Goal: Task Accomplishment & Management: Use online tool/utility

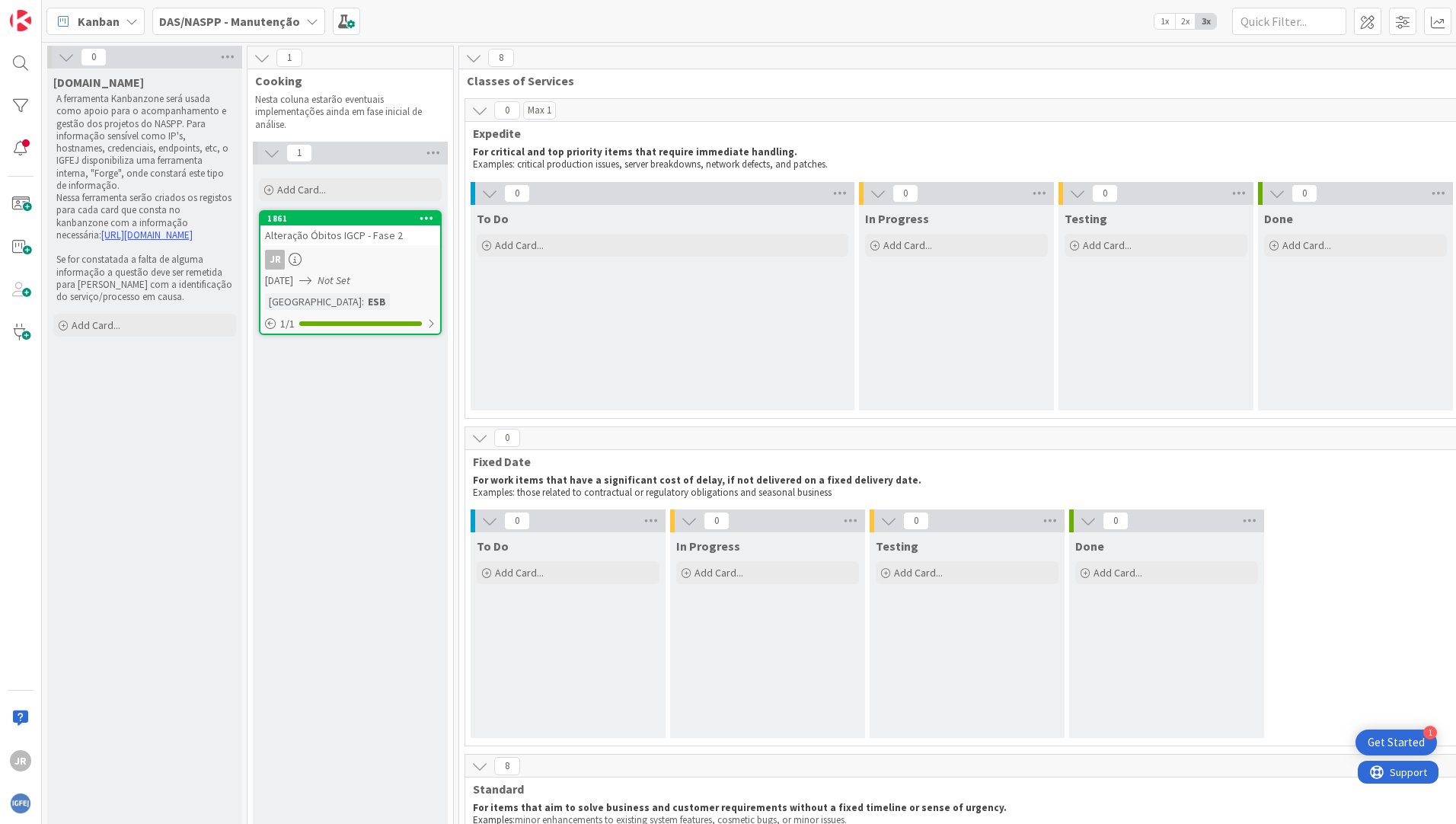
scroll to position [0, 1100]
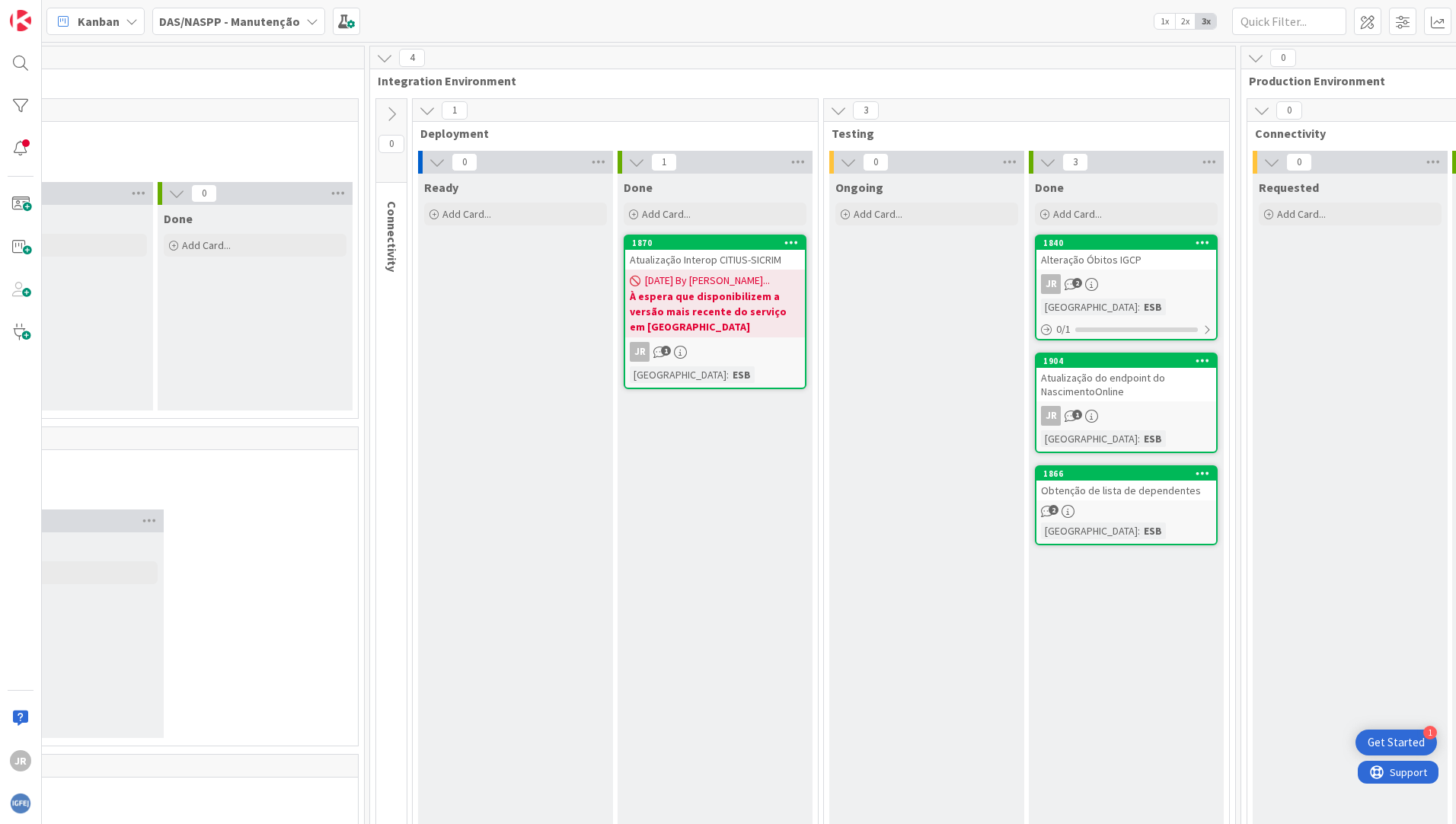
click at [719, 294] on b "À espera que disponibilizem a versão mais recente do serviço em [GEOGRAPHIC_DAT…" at bounding box center [715, 311] width 171 height 46
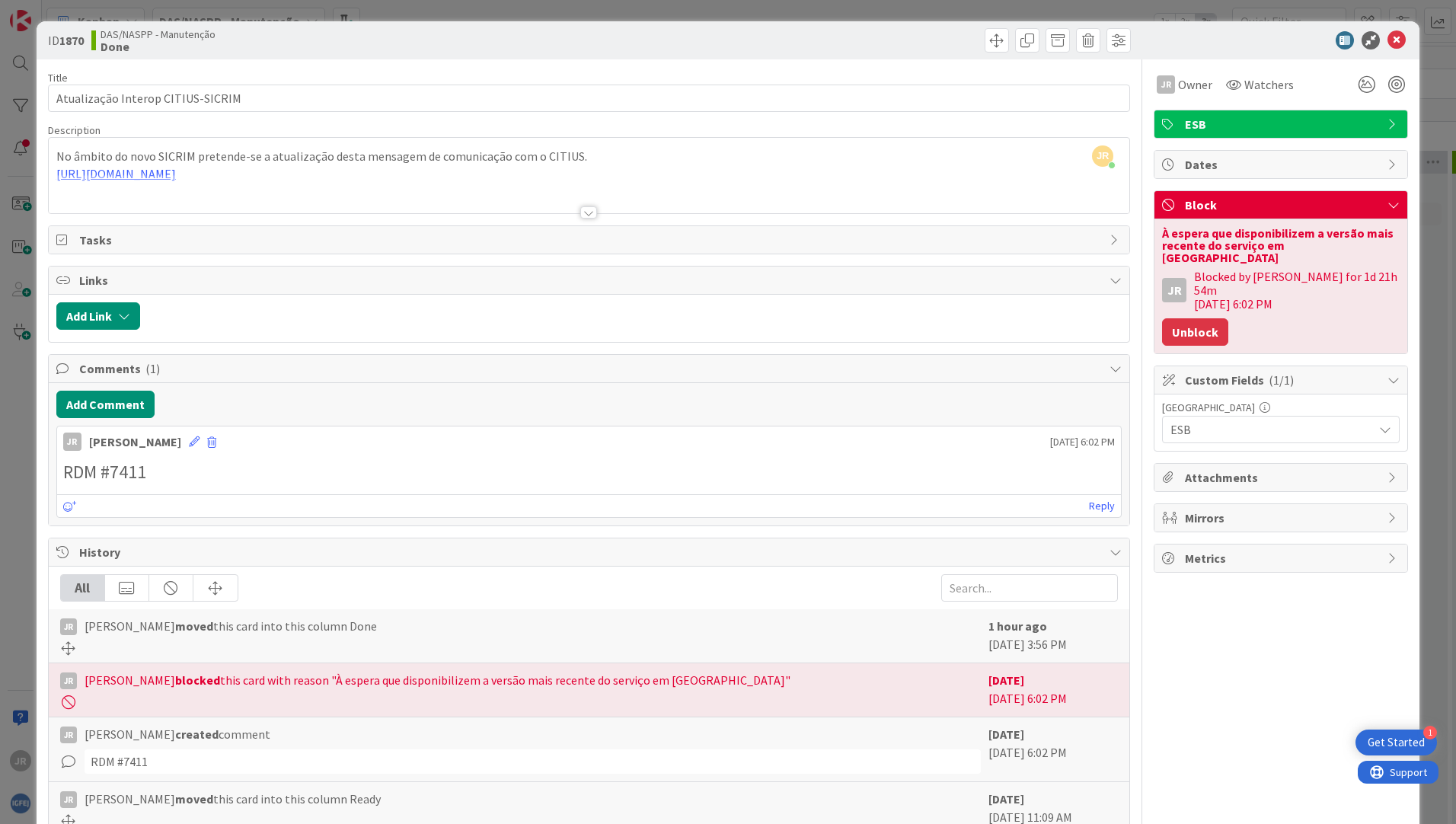
click at [1175, 318] on button "Unblock" at bounding box center [1195, 331] width 66 height 28
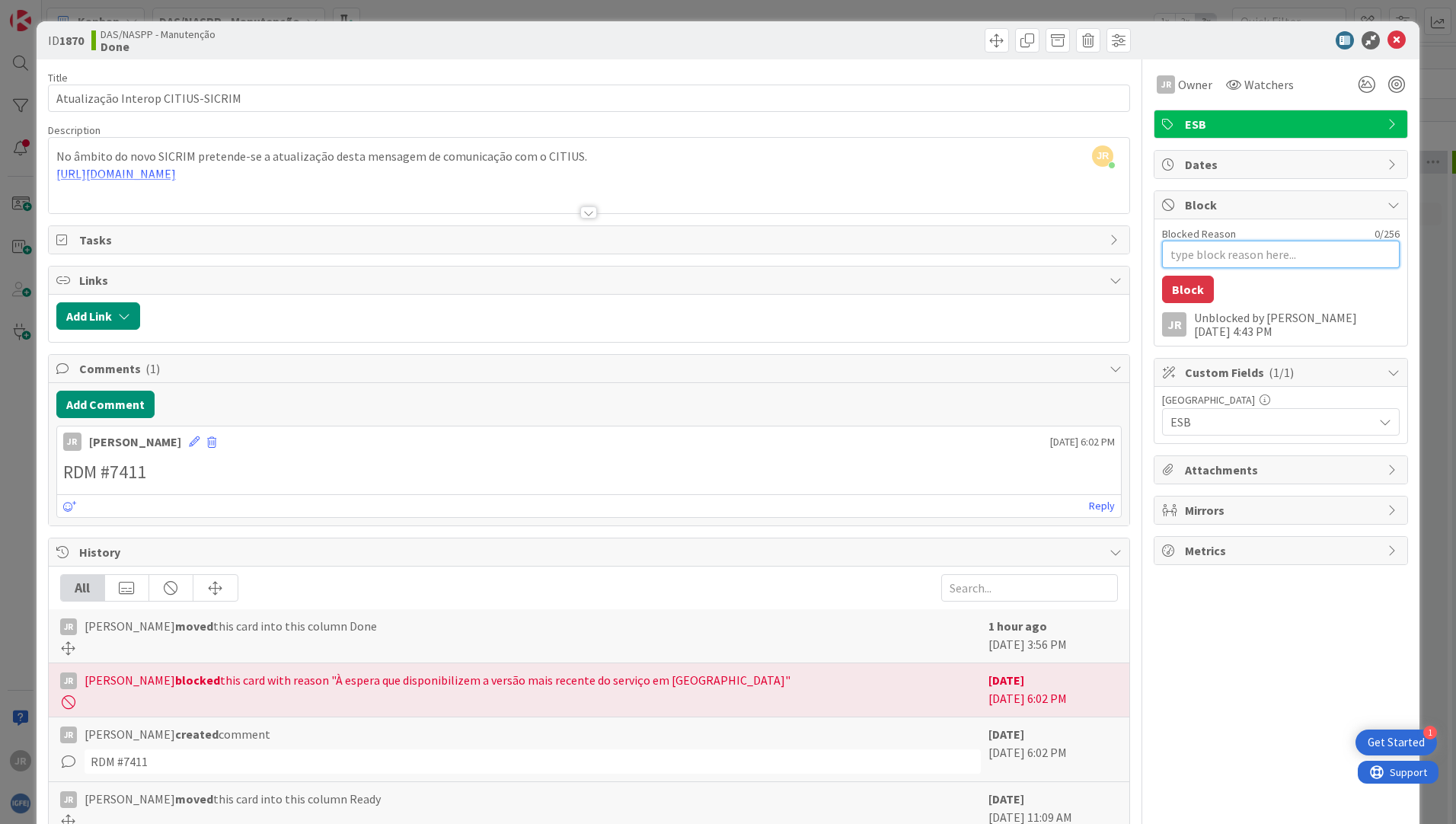
click at [1234, 260] on textarea "Blocked Reason" at bounding box center [1280, 253] width 237 height 28
click at [1388, 48] on icon at bounding box center [1396, 40] width 18 height 18
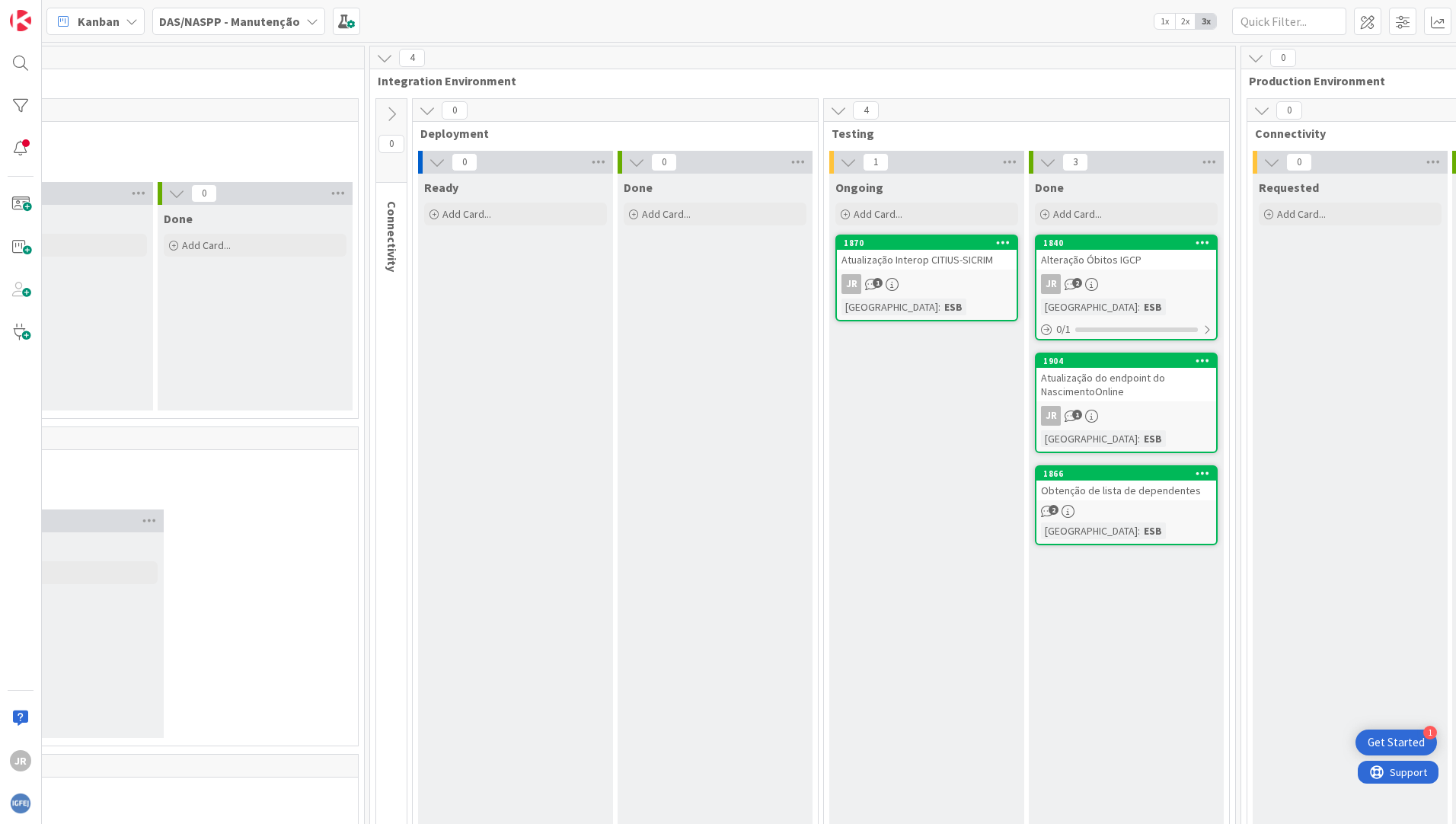
click at [924, 284] on div "JR 1" at bounding box center [926, 284] width 179 height 20
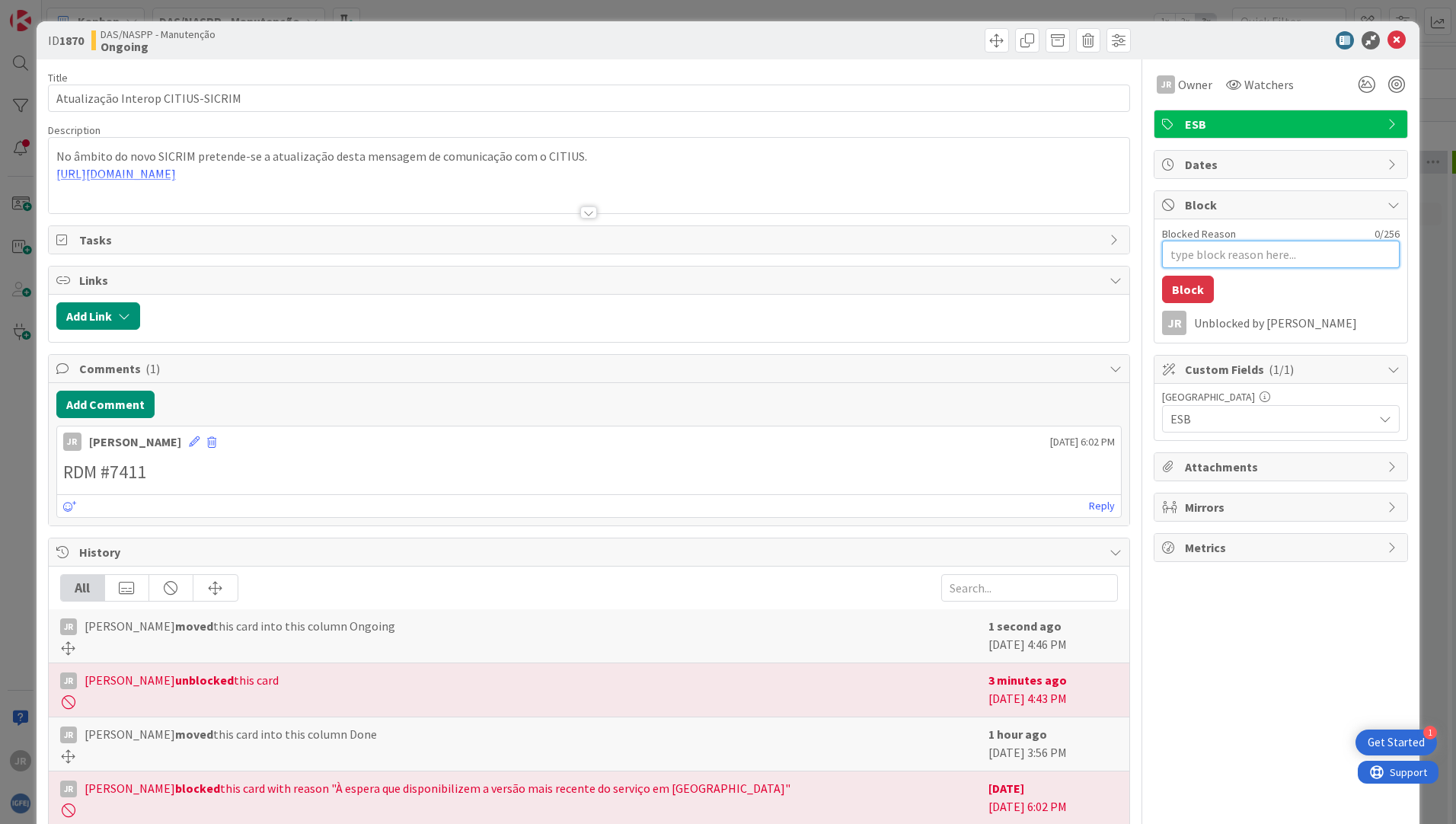
click at [1241, 253] on textarea "Blocked Reason" at bounding box center [1280, 253] width 237 height 28
type textarea "x"
type textarea "F"
type textarea "x"
type textarea "Fa"
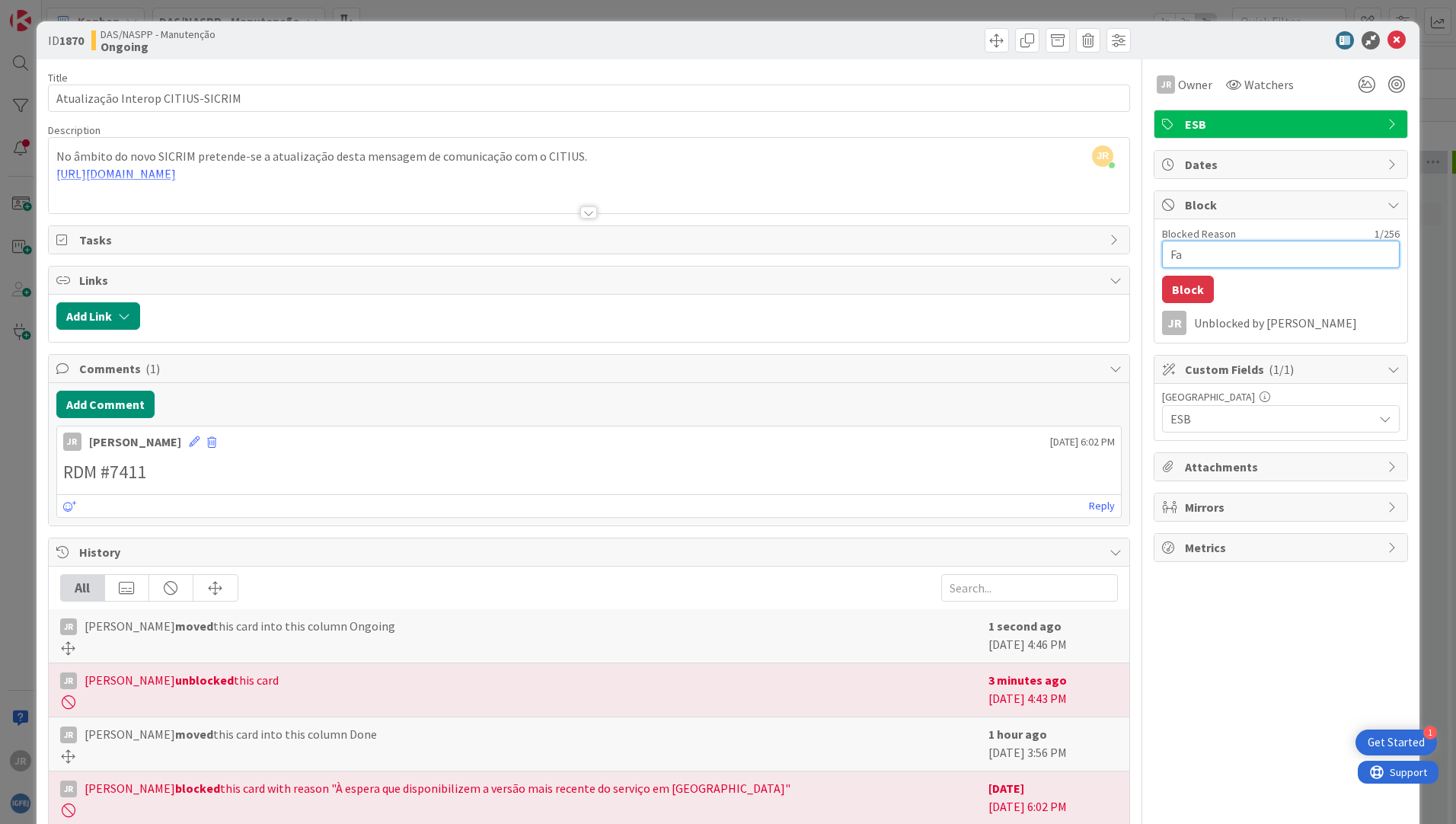
type textarea "x"
type textarea "Fal"
type textarea "x"
type textarea "Falh"
type textarea "x"
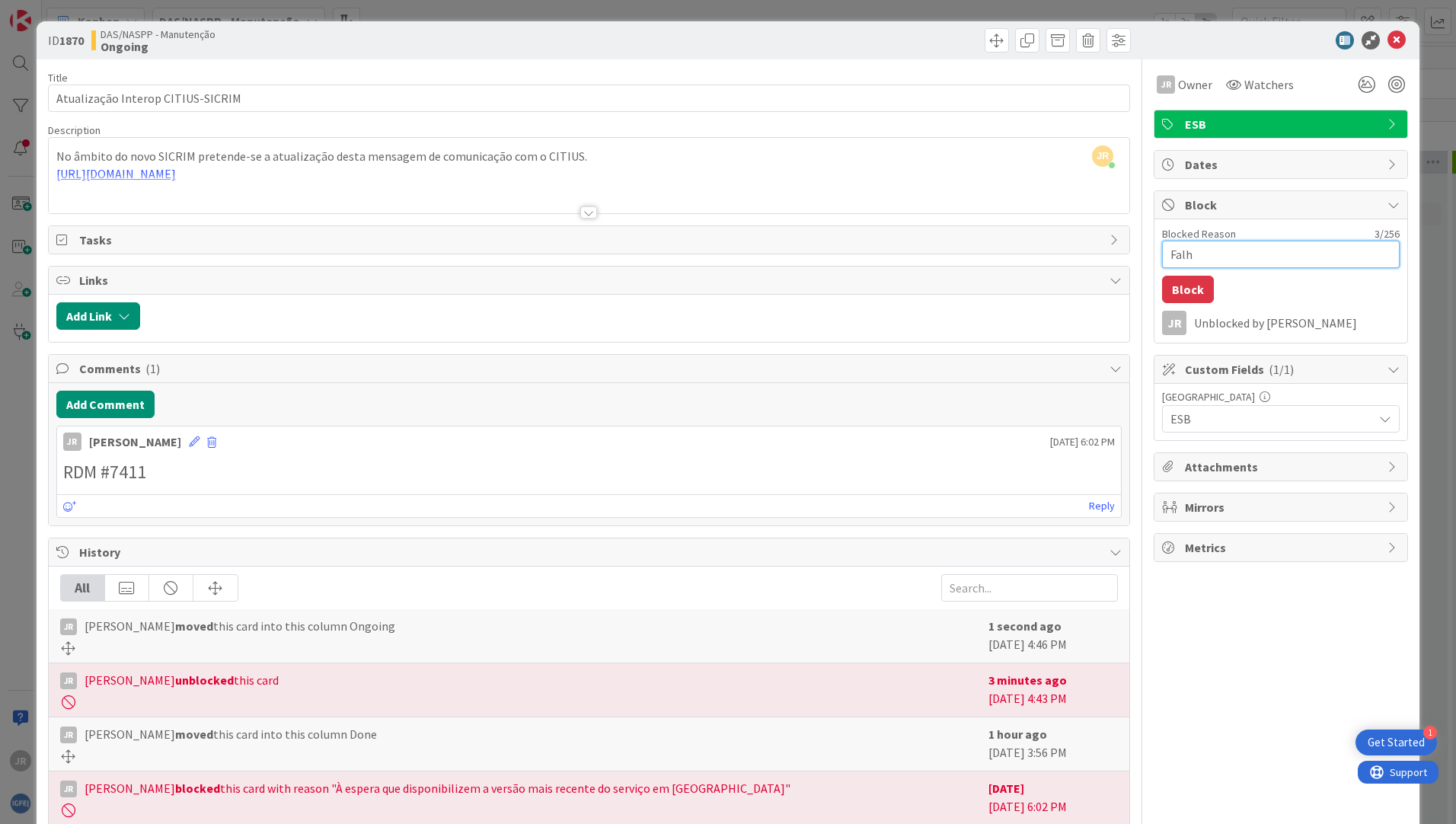
type textarea "Falha"
type textarea "x"
type textarea "Falha"
type textarea "x"
type textarea "Falha n"
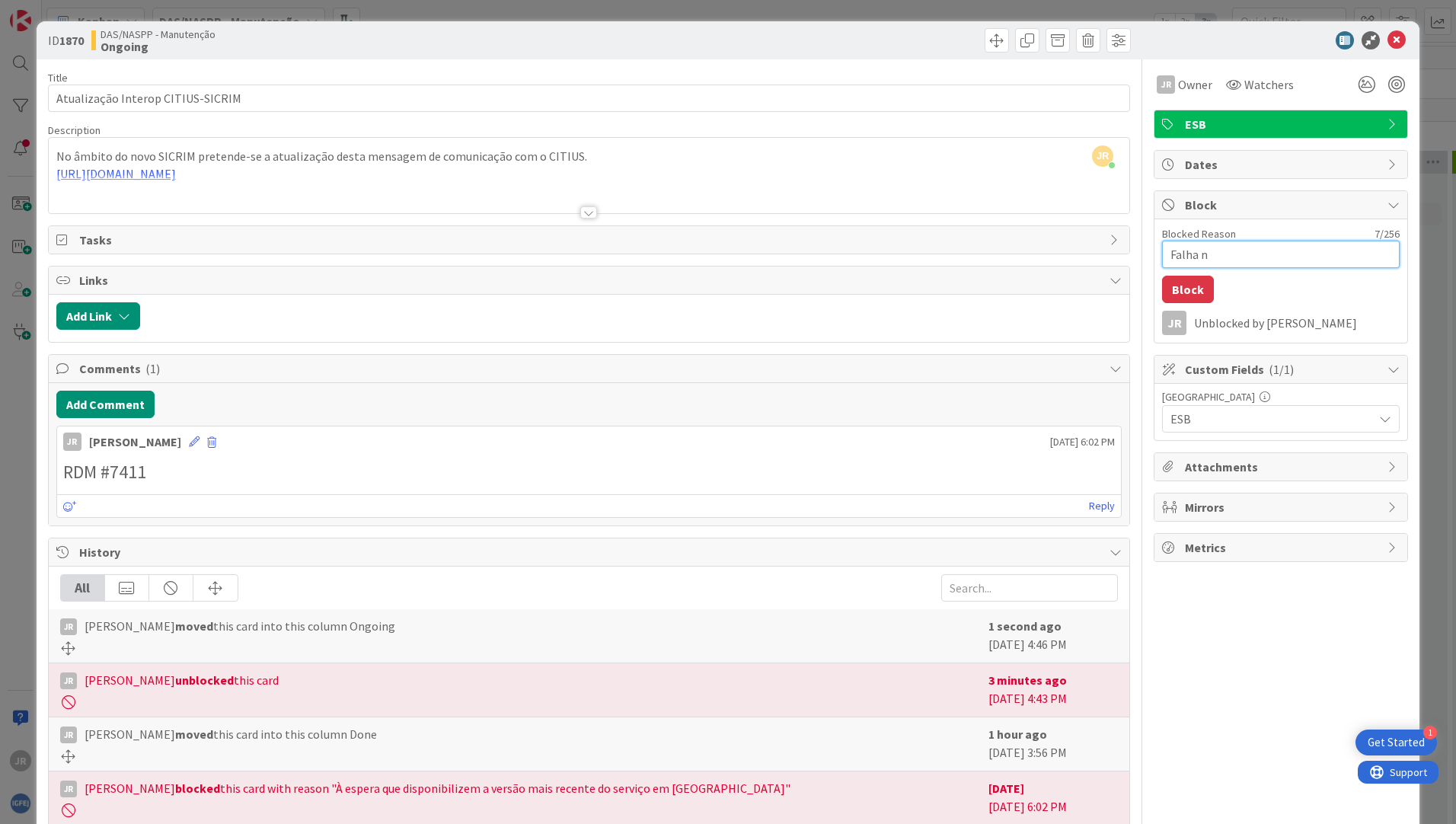
type textarea "x"
type textarea "Falha no"
type textarea "x"
type textarea "Falha no"
type textarea "x"
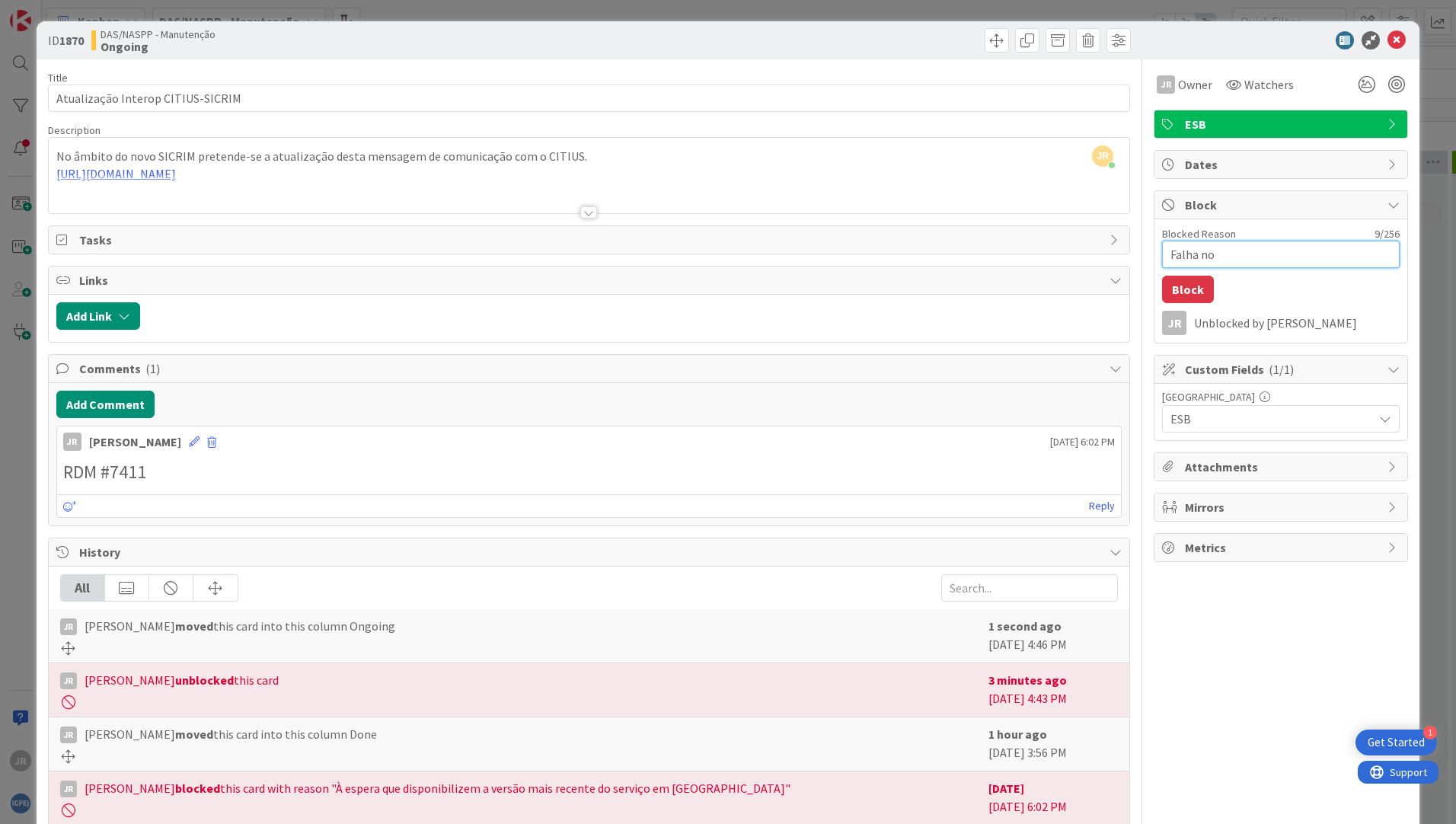
type textarea "Falha no a"
type textarea "x"
type textarea "Falha no ac"
type textarea "x"
type textarea "Falha no ace"
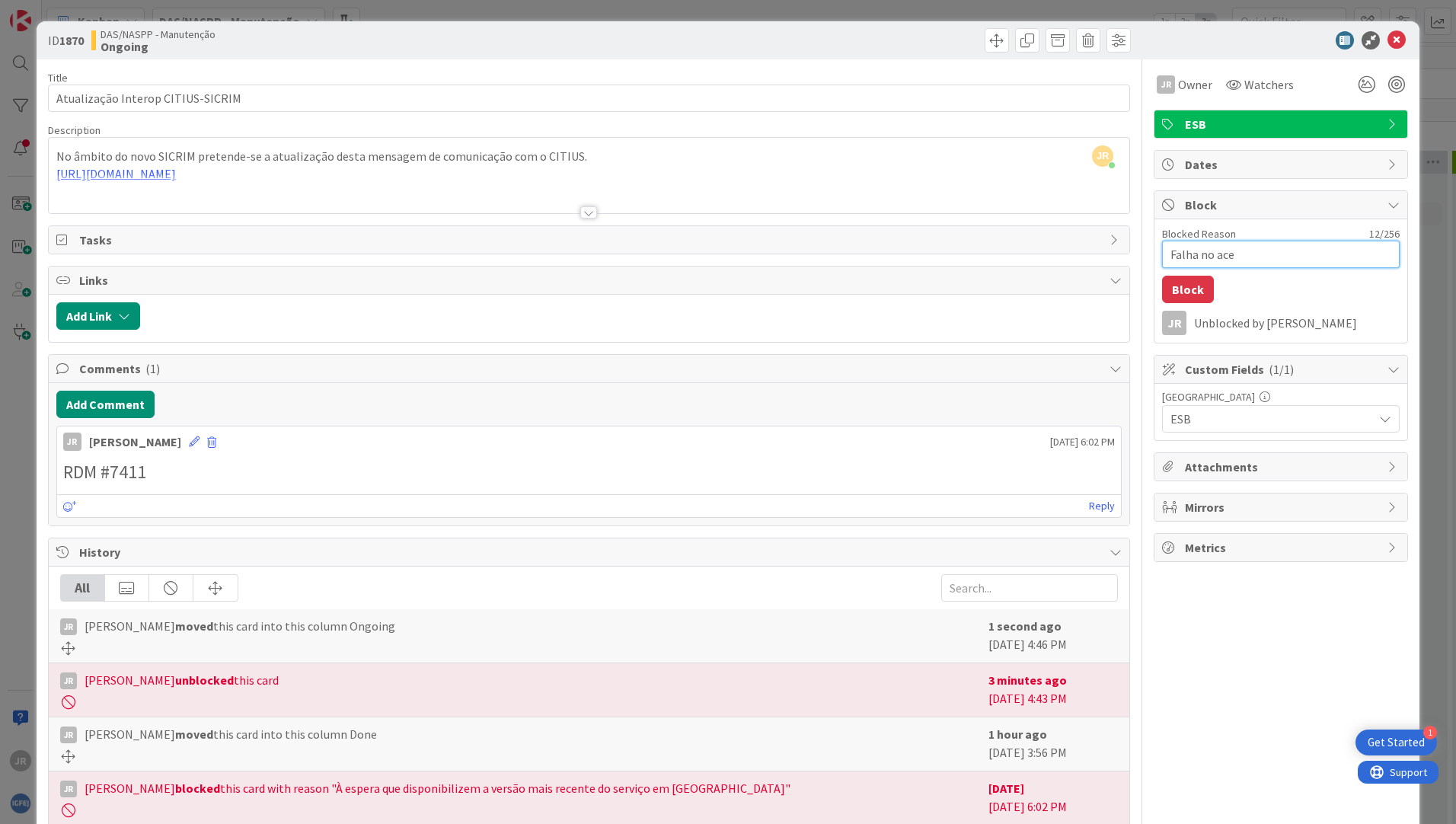
type textarea "x"
type textarea "Falha no aces"
type textarea "x"
type textarea "Falha no acess"
type textarea "x"
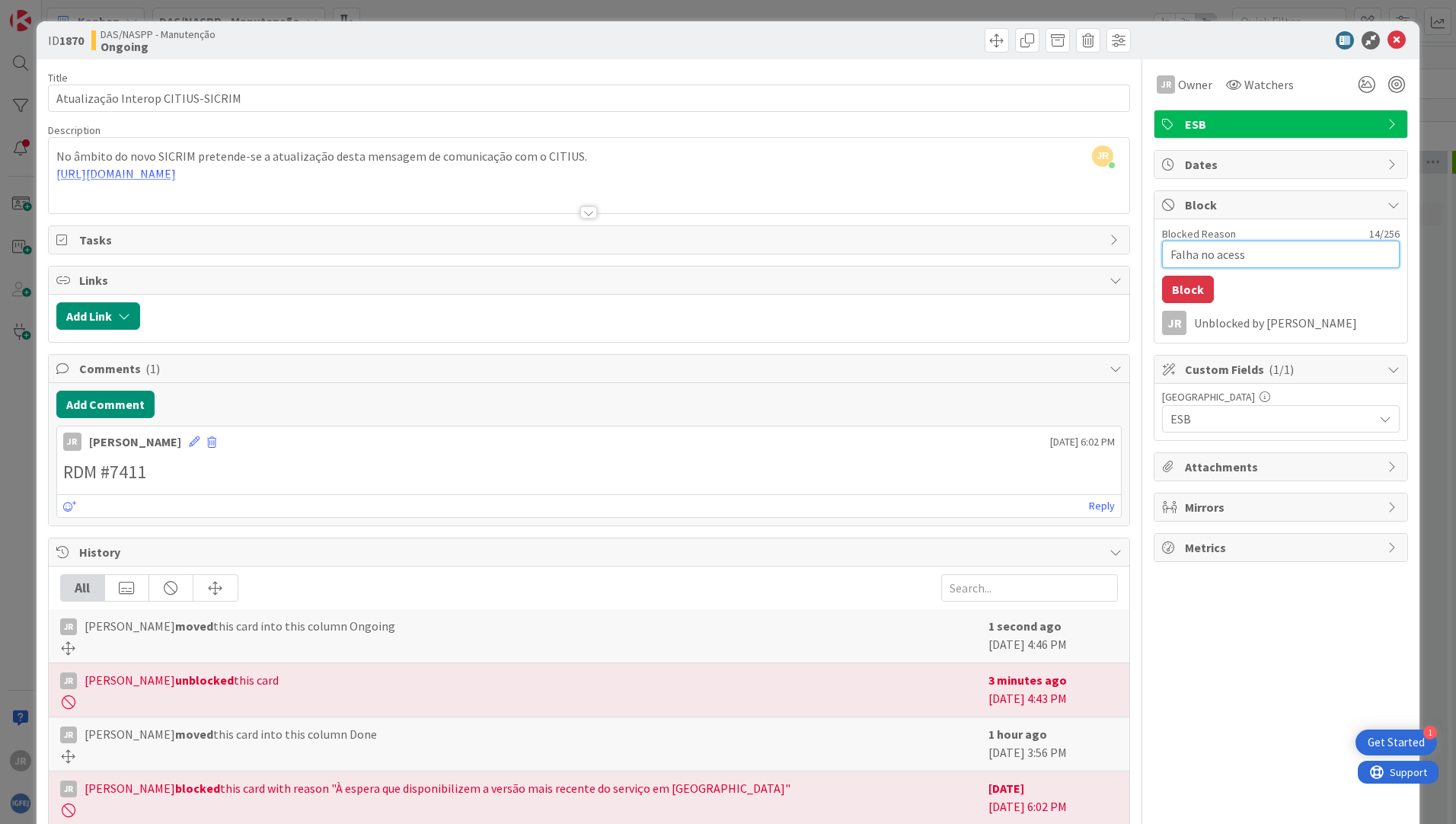
type textarea "Falha no acesso"
type textarea "x"
type textarea "Falha no acesso"
type textarea "x"
type textarea "Falha no acesso a"
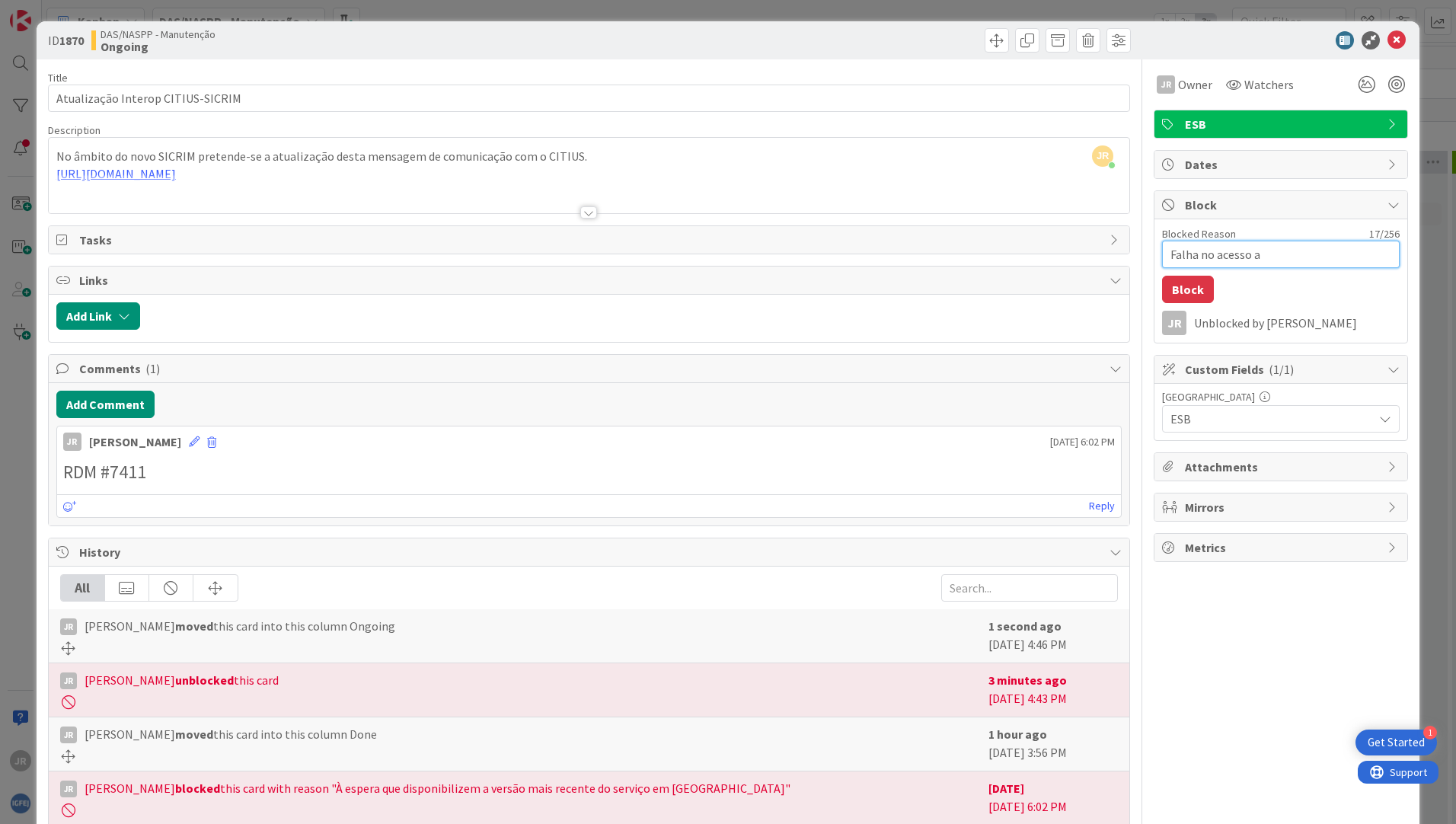
type textarea "x"
type textarea "Falha no acesso ao"
type textarea "x"
type textarea "EFalha no acesso ao"
type textarea "x"
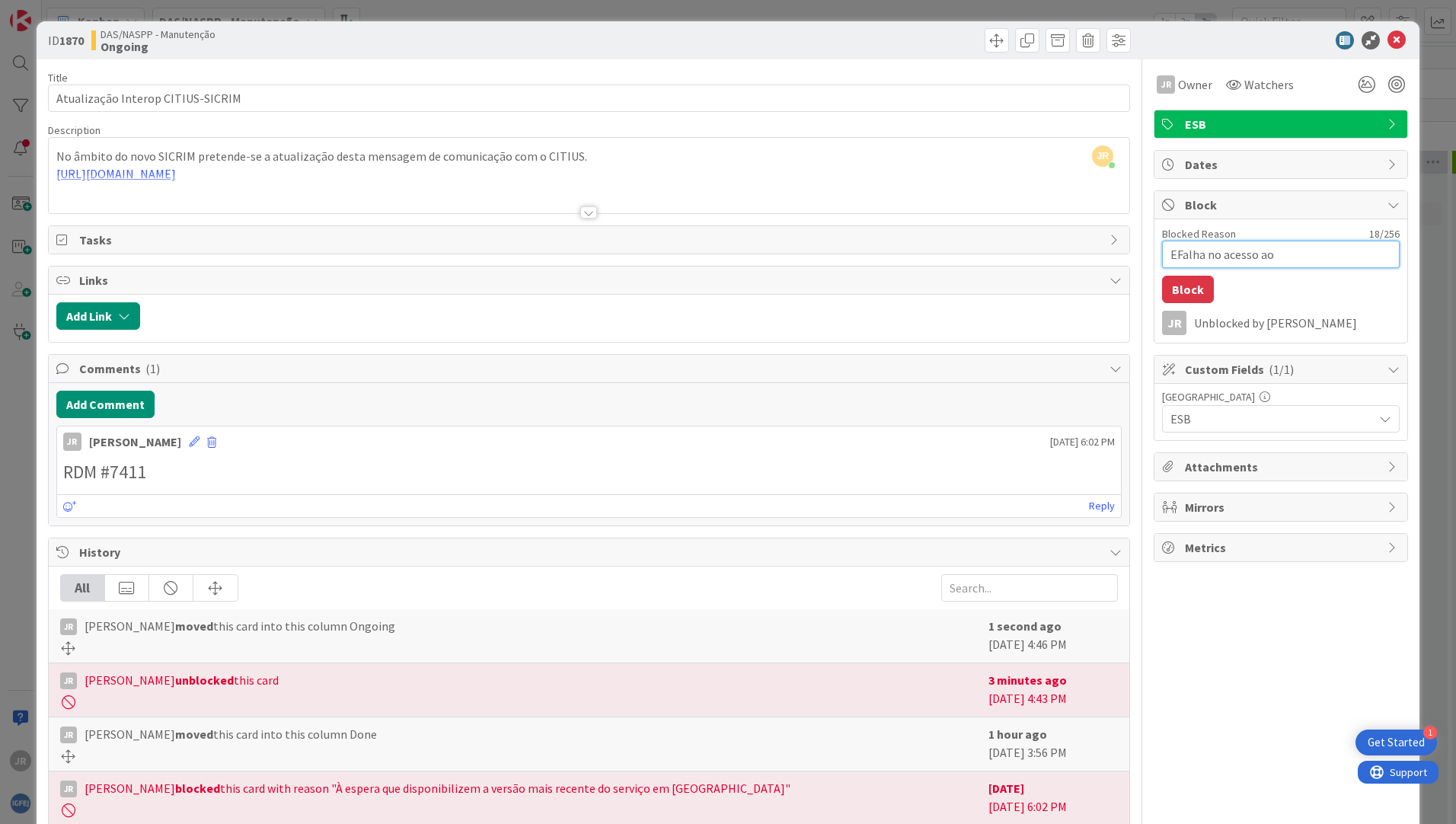
type textarea "EsFalha no acesso ao"
type textarea "x"
type textarea "EstFalha no acesso ao"
type textarea "x"
type textarea "Está Falha no acesso ao"
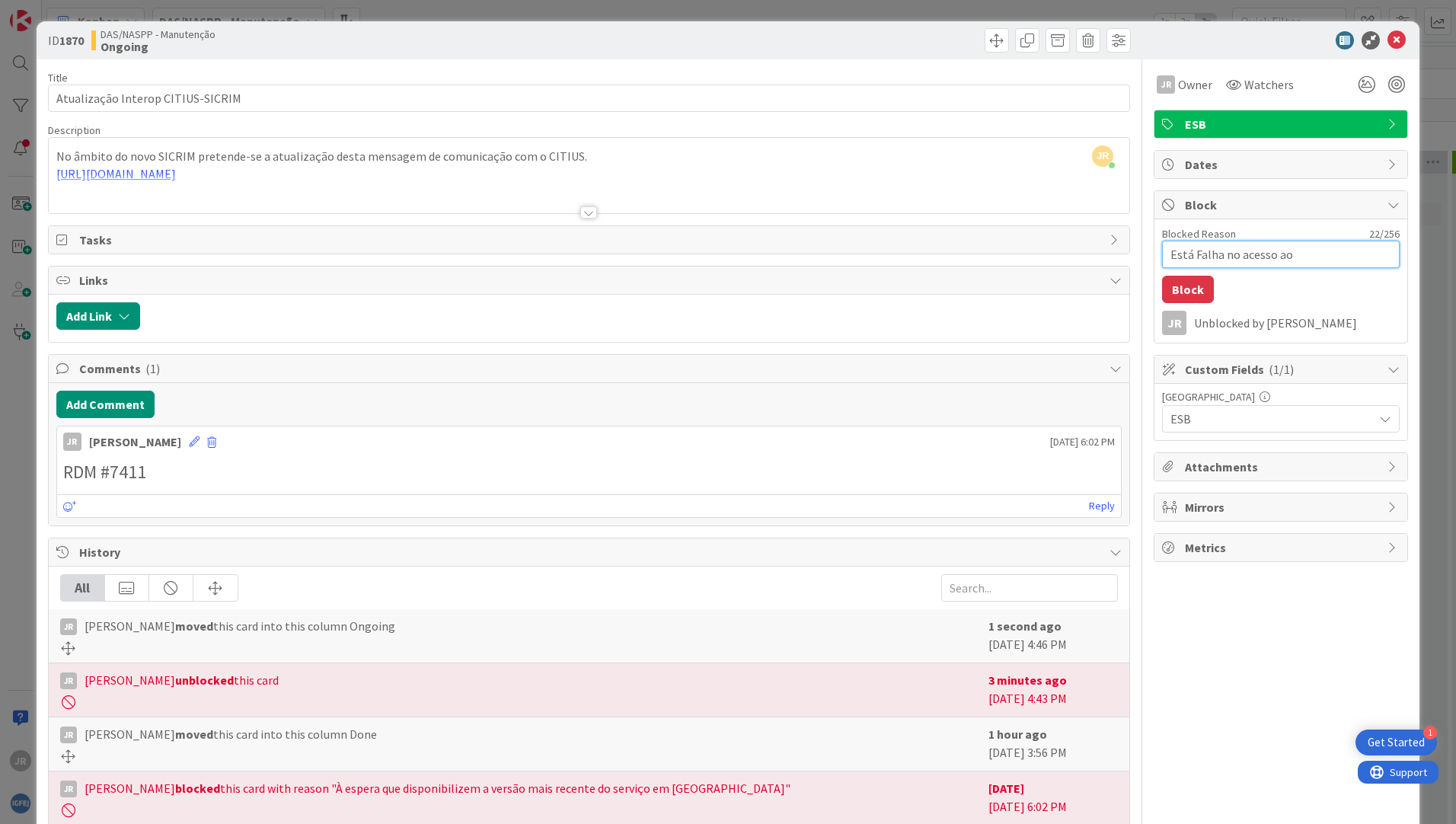
type textarea "x"
type textarea "Está aFalha no acesso ao"
type textarea "x"
type textarea "Está a Falha no acesso ao"
type textarea "x"
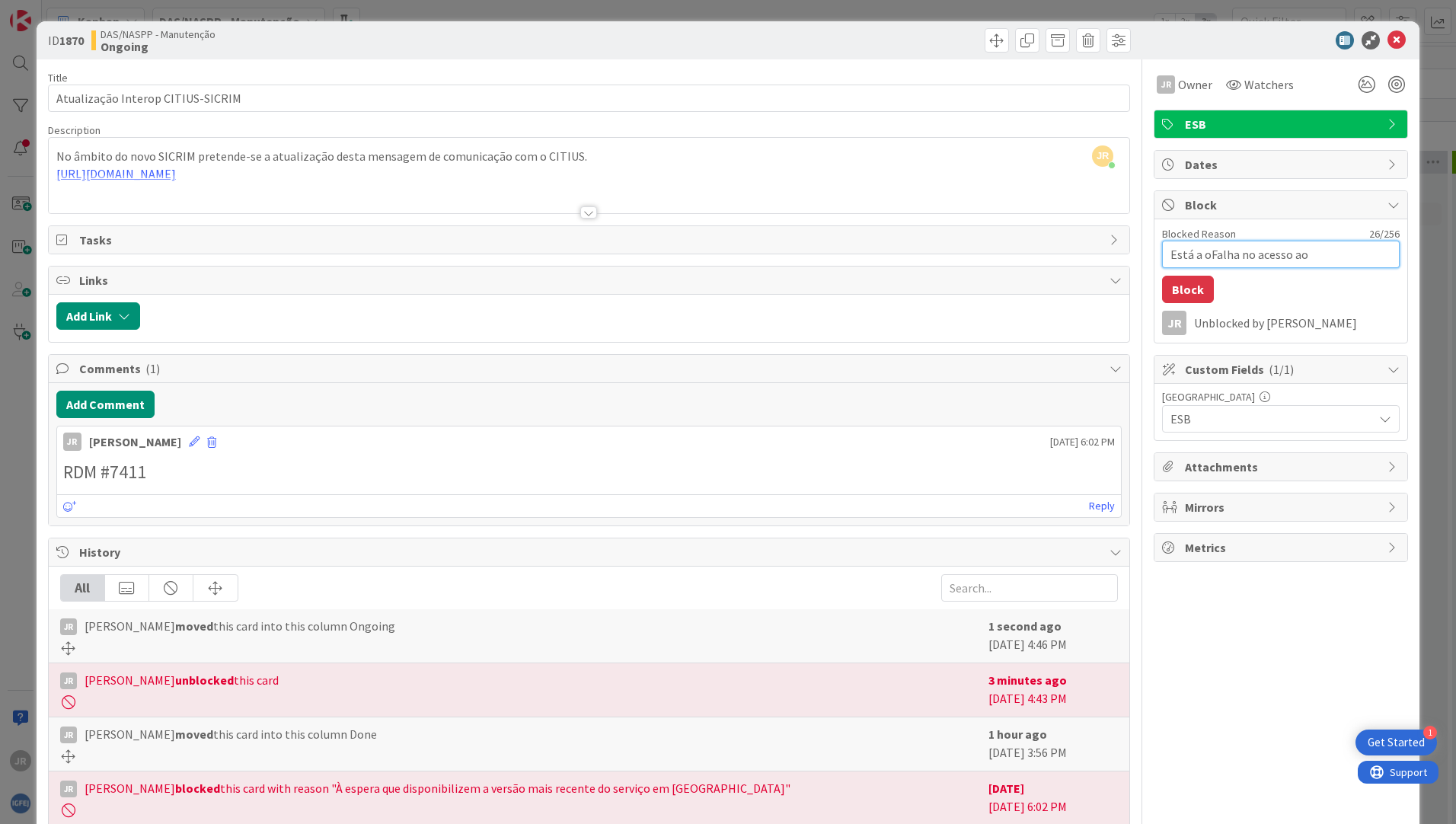
type textarea "Está a ocFalha no acesso ao"
type textarea "x"
type textarea "Está a ocoFalha no acesso ao"
type textarea "x"
type textarea "Está a ocorFalha no acesso ao"
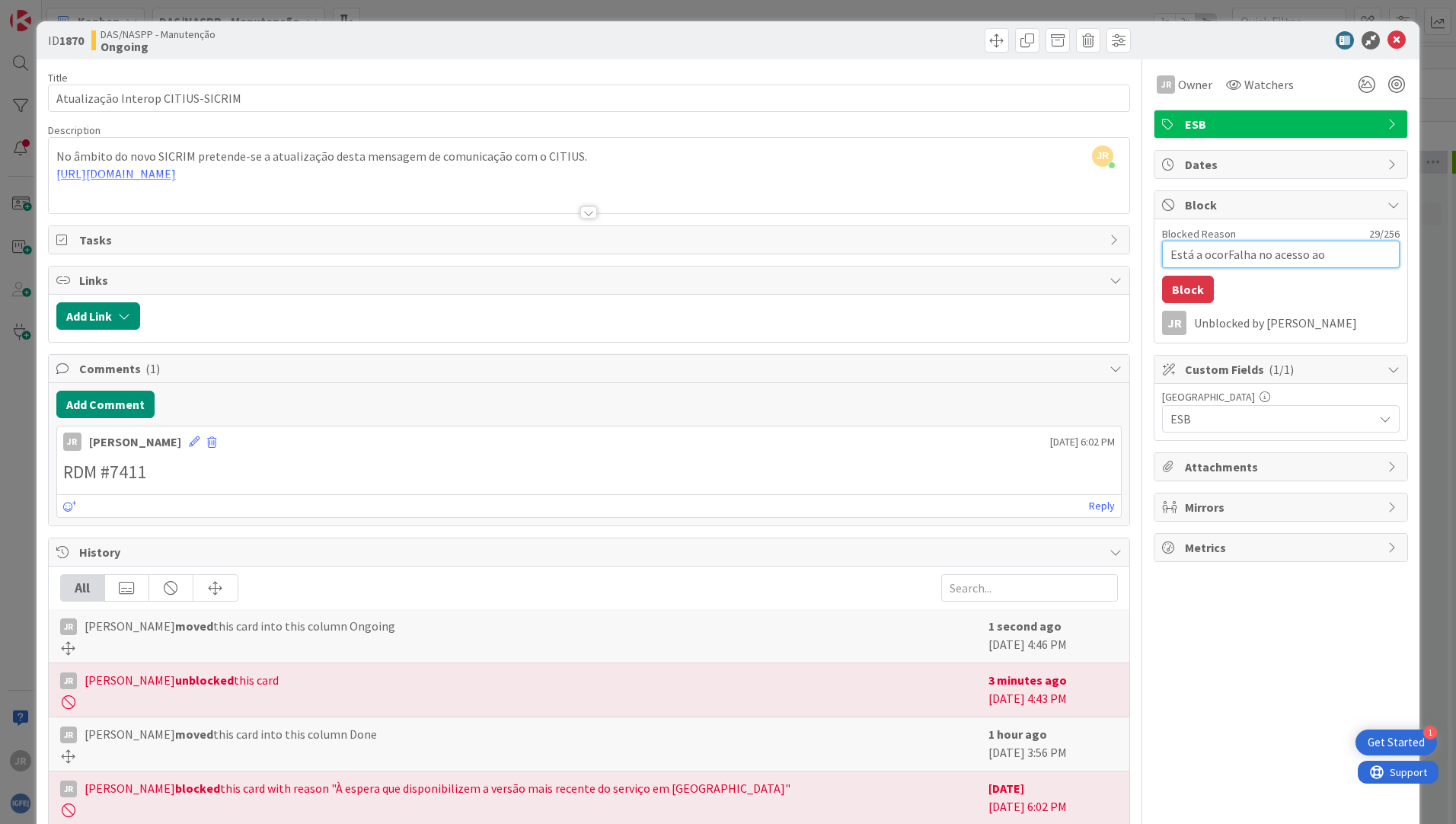
type textarea "x"
type textarea "Está a ocorrFalha no acesso ao"
type textarea "x"
type textarea "Está a ocorreFalha no acesso ao"
type textarea "x"
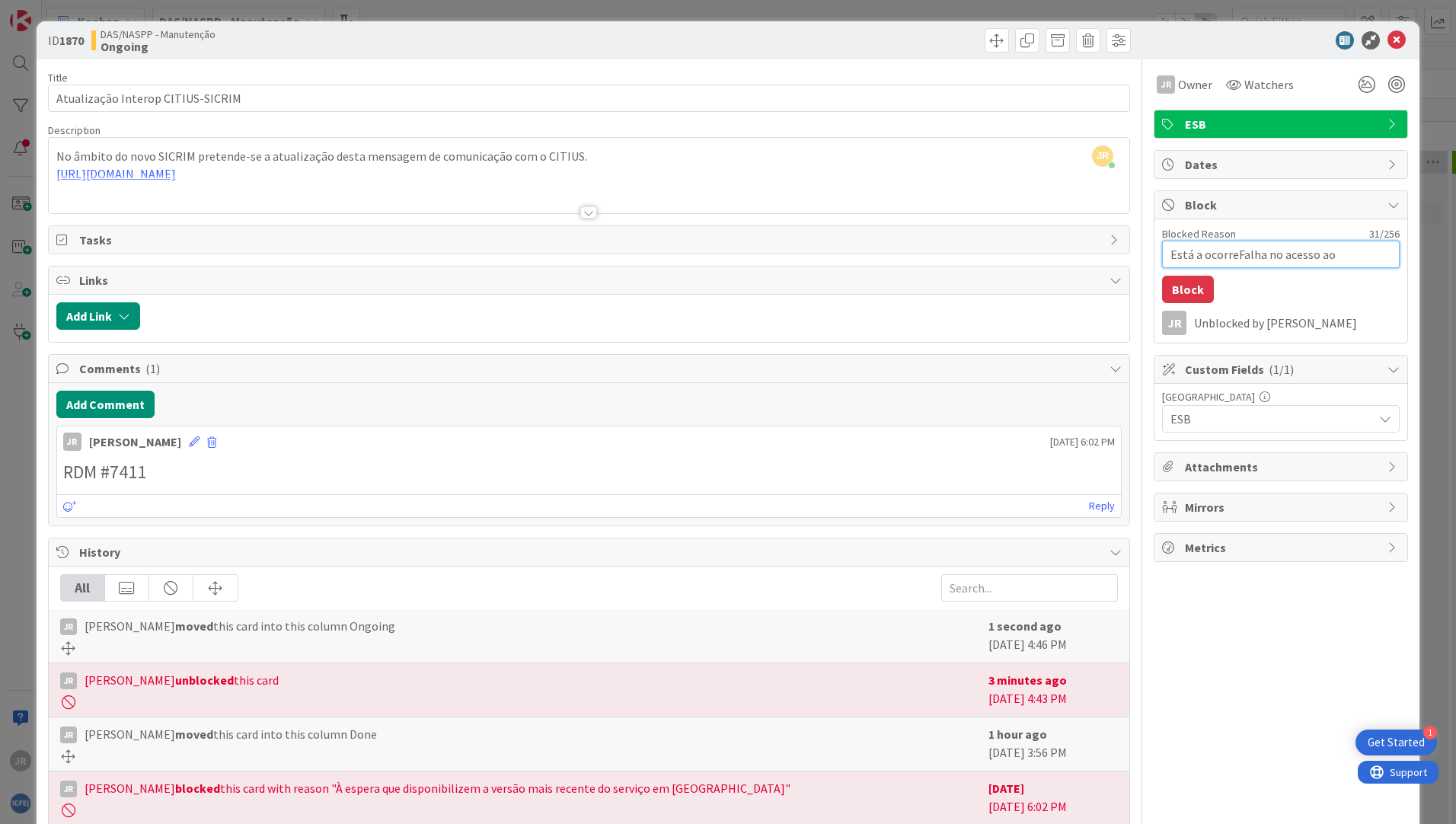
type textarea "Está a ocorrerFalha no acesso ao"
type textarea "x"
type textarea "Está a ocorrer Falha no acesso ao"
type textarea "x"
type textarea "Está a ocorrer uFalha no acesso ao"
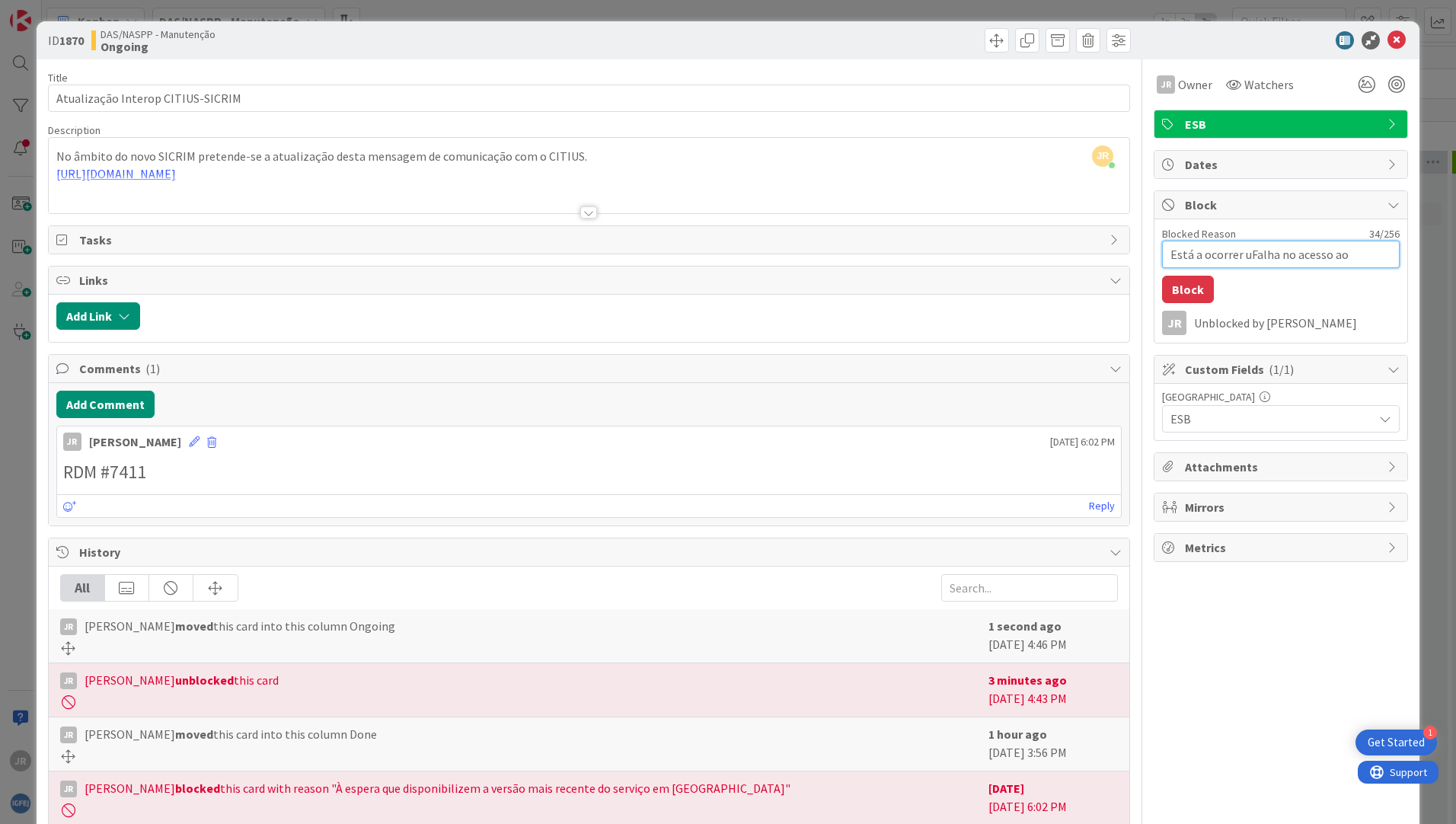
type textarea "x"
type textarea "Está a ocorrer umFalha no acesso ao"
type textarea "x"
type textarea "Está a ocorrer umaFalha no acesso ao"
type textarea "x"
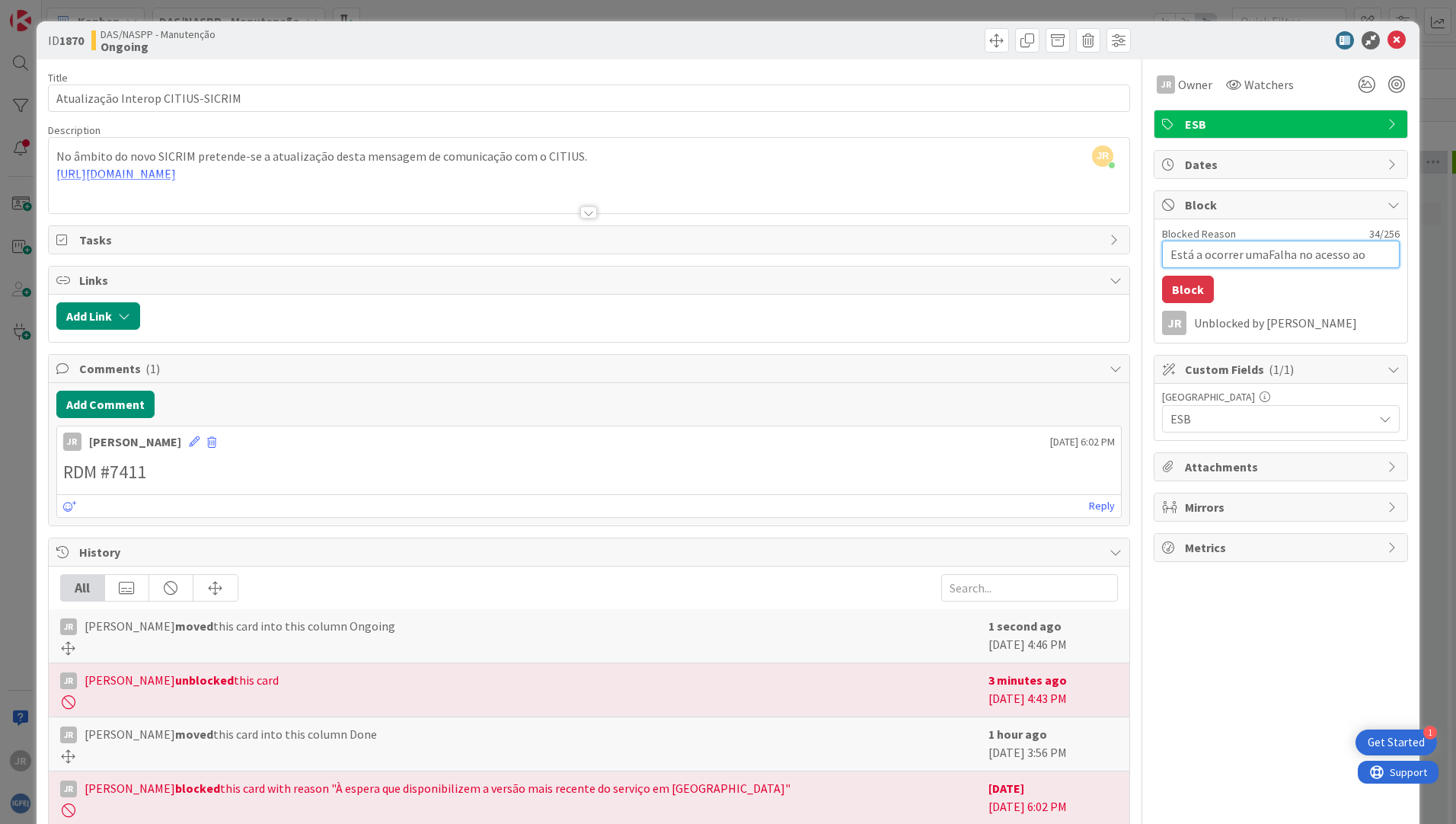
type textarea "Está a ocorrer uma Falha no acesso ao"
type textarea "x"
type textarea "Está a ocorrer uma falha no acesso ao"
type textarea "x"
type textarea "Está a ocorrer uma falha no acesso ao"
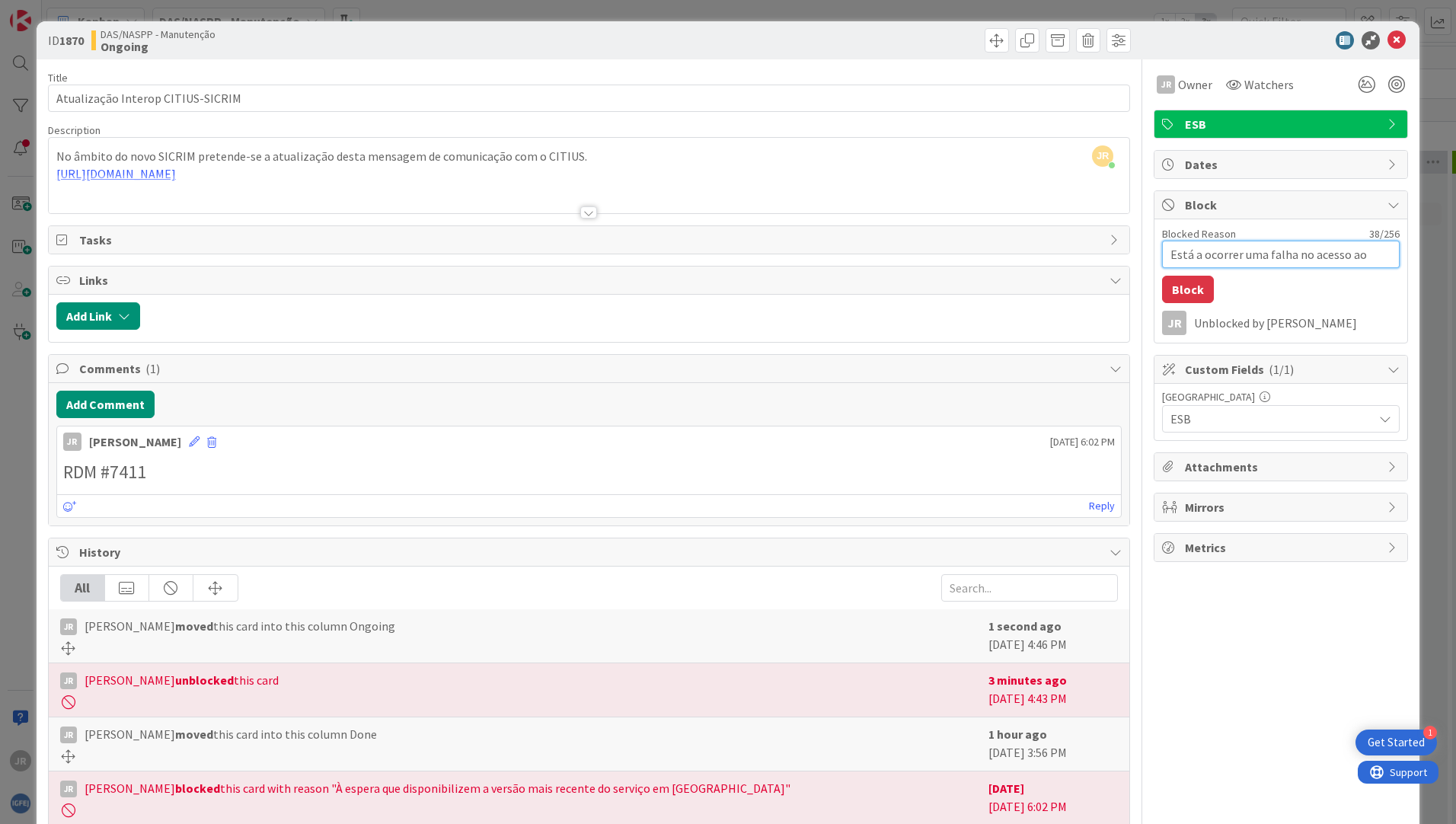
type textarea "x"
type textarea "Está a ocorrer uma falha no acesso ao s"
type textarea "x"
type textarea "Está a ocorrer uma falha no acesso ao se"
type textarea "x"
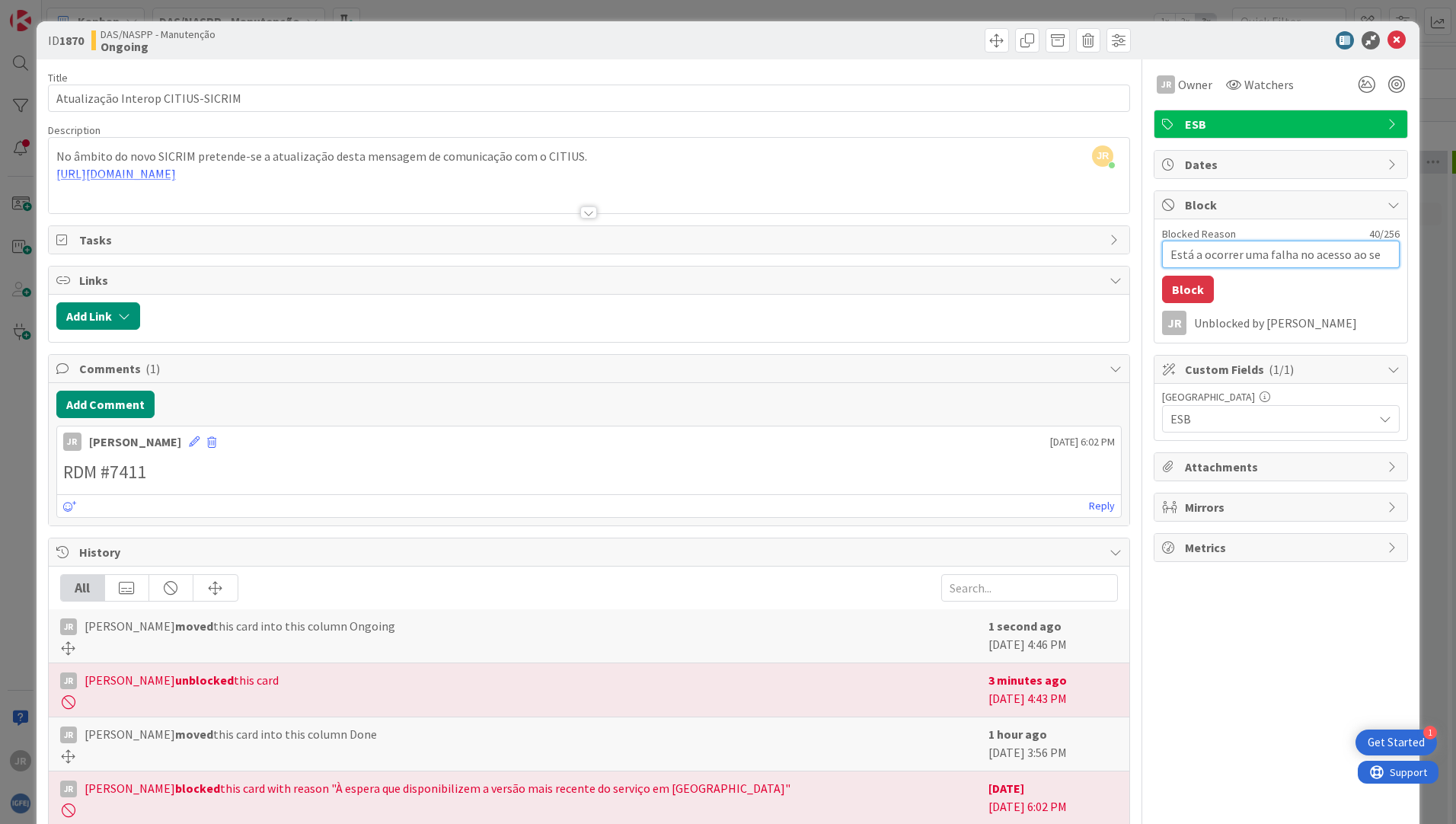
type textarea "Está a ocorrer uma falha no acesso ao ser"
type textarea "x"
type textarea "Está a ocorrer uma falha no acesso ao serv"
type textarea "x"
type textarea "Está a ocorrer uma falha no acesso ao servi"
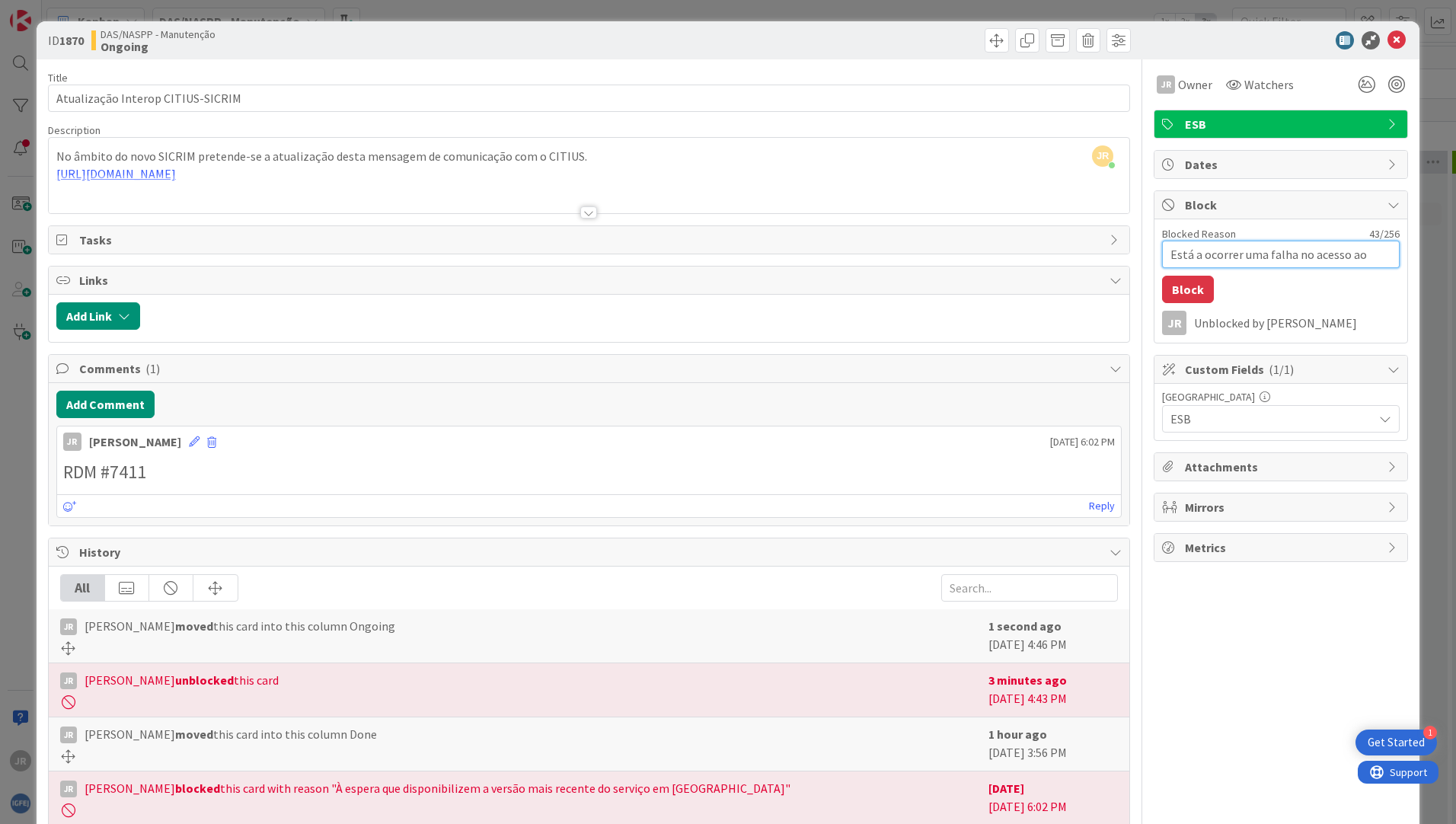
type textarea "x"
type textarea "Está a ocorrer uma falha no acesso ao serviç"
type textarea "x"
type textarea "Está a ocorrer uma falha no acesso ao serviço"
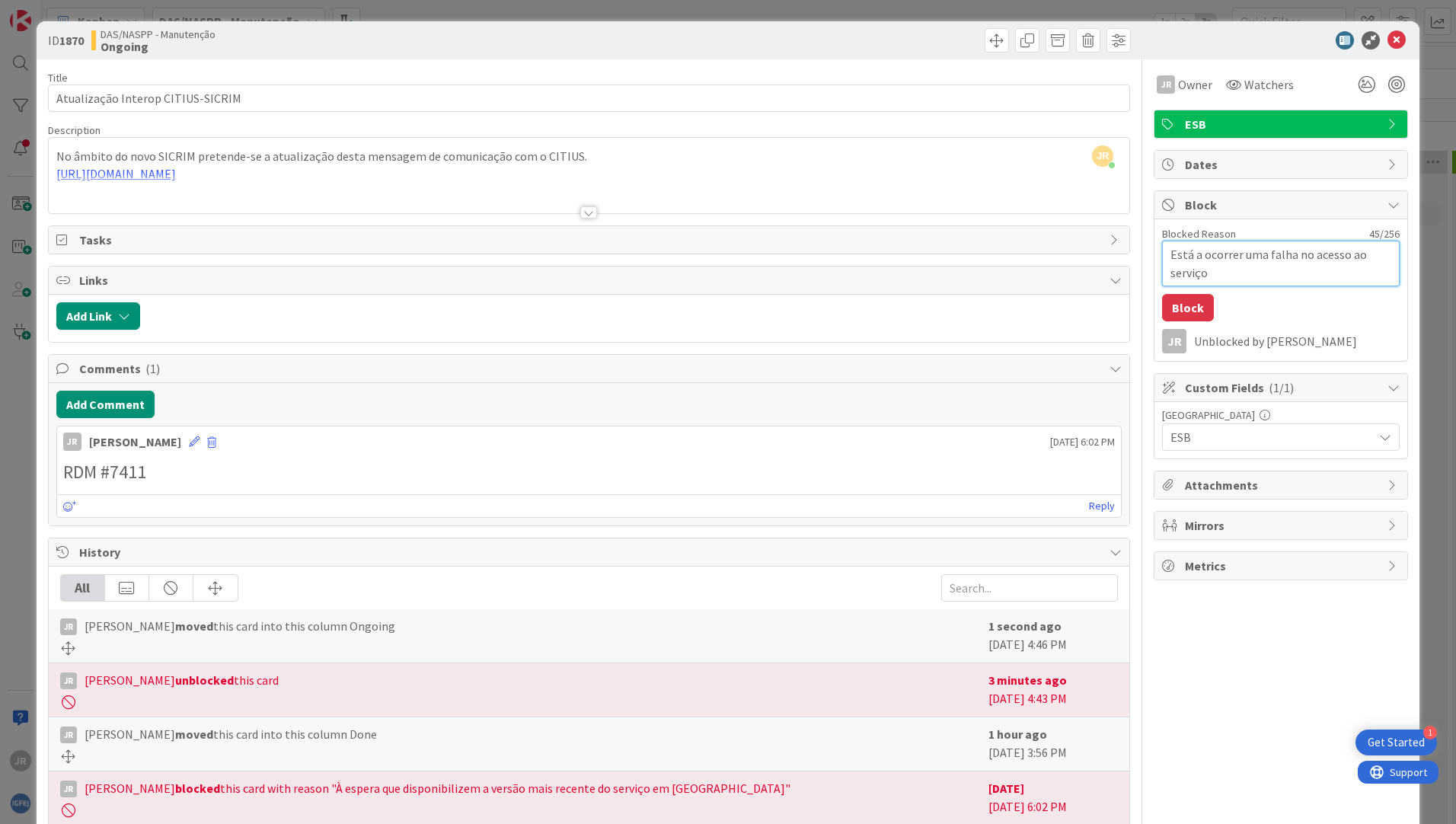
type textarea "x"
type textarea "Está a ocorrer uma falha no acesso ao serviço"
type textarea "x"
type textarea "Está a ocorrer uma falha no acesso ao serviço e"
type textarea "x"
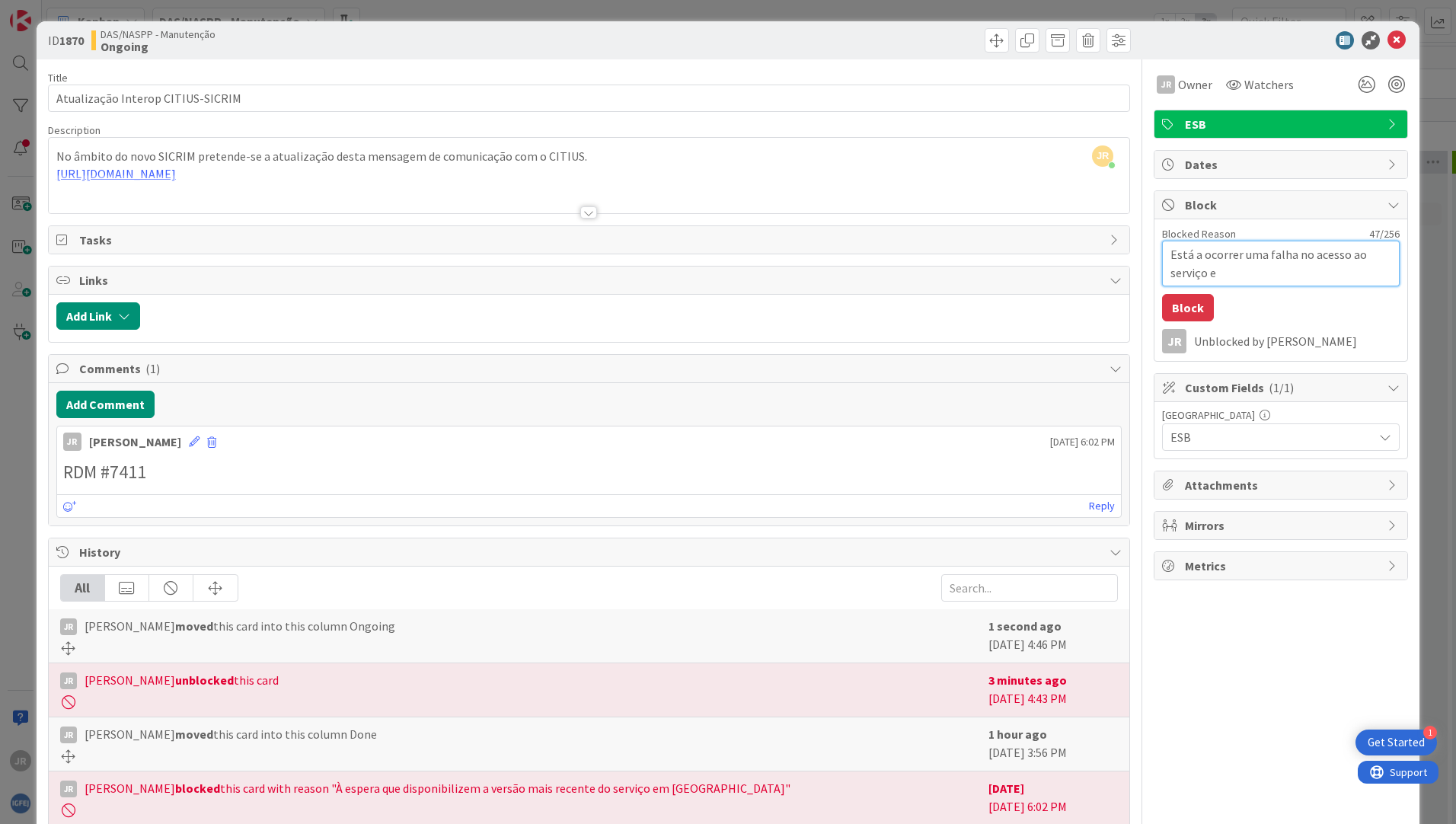
type textarea "Está a ocorrer uma falha no acesso ao serviço ex"
type textarea "x"
type textarea "Está a ocorrer uma falha no acesso ao serviço ext"
type textarea "x"
type textarea "Está a ocorrer uma falha no acesso ao serviço exte"
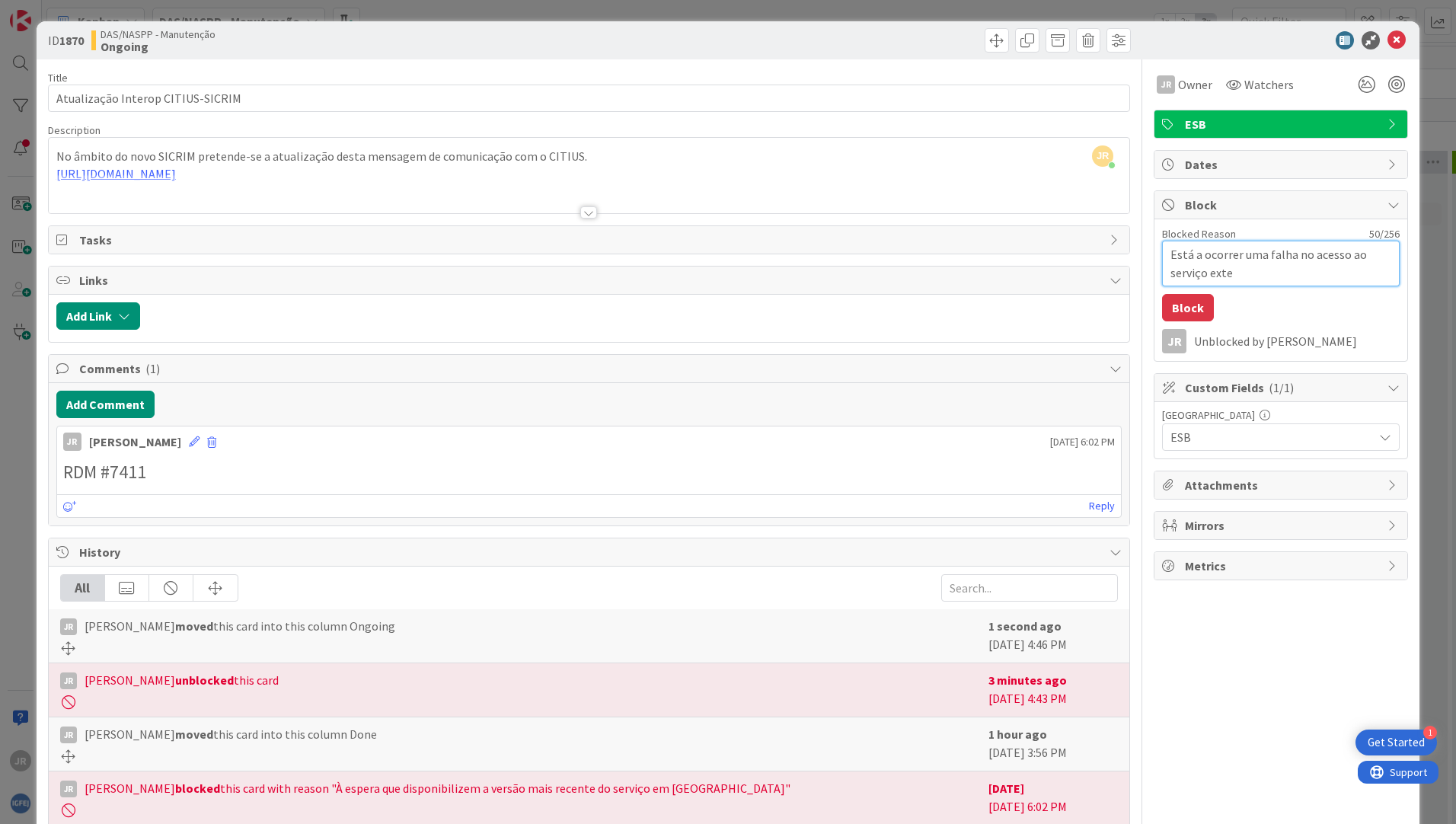
type textarea "x"
type textarea "Está a ocorrer uma falha no acesso ao serviço exter"
type textarea "x"
type textarea "Está a ocorrer uma falha no acesso ao serviço extern"
type textarea "x"
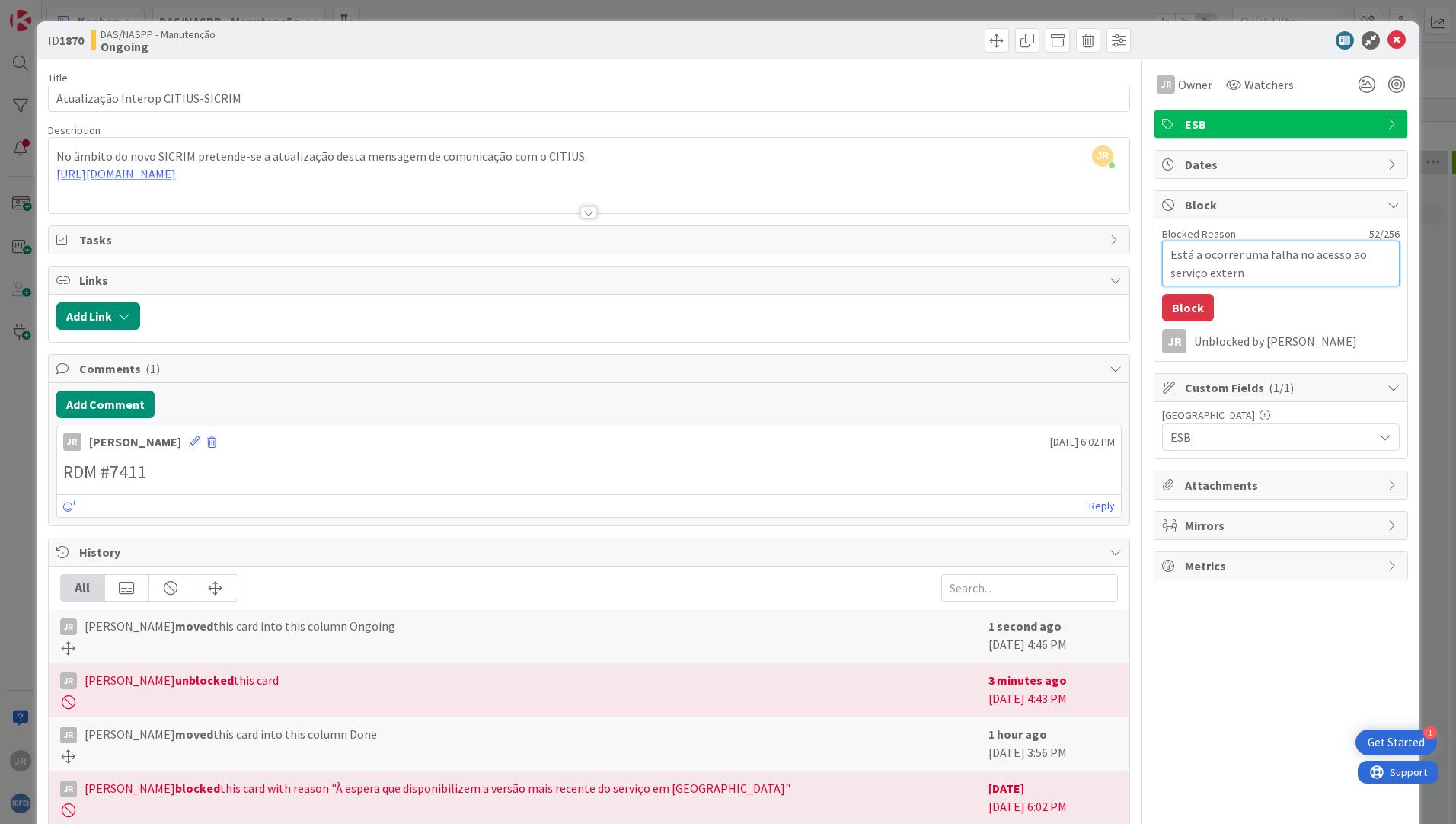
type textarea "Está a ocorrer uma falha no acesso ao serviço externo"
type textarea "x"
type textarea "Está a ocorrer uma falha no acesso ao serviço externo"
type textarea "x"
type textarea "Está a ocorrer uma falha no acesso ao serviço externo -"
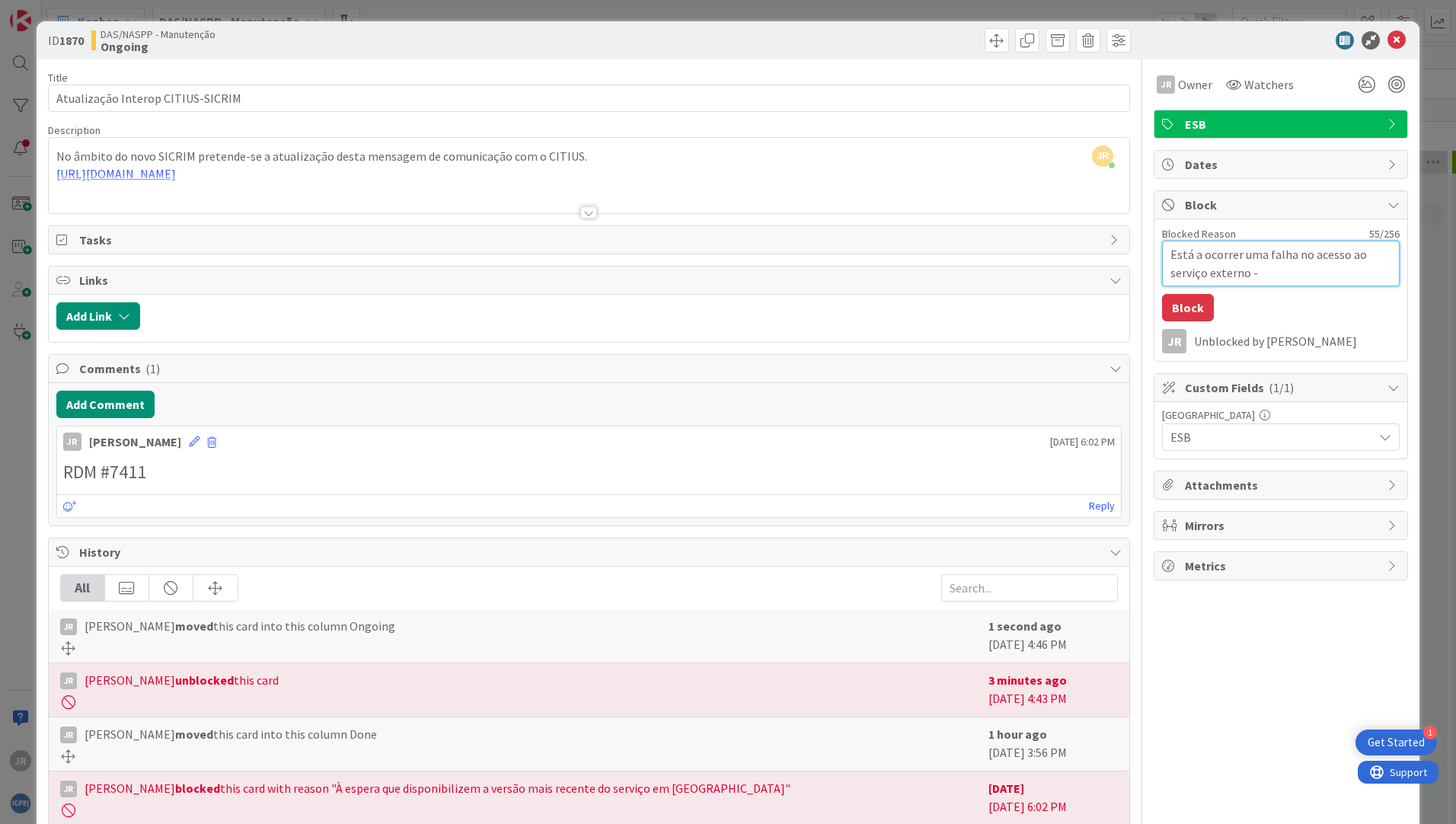
type textarea "x"
type textarea "Está a ocorrer uma falha no acesso ao serviço externo -"
type textarea "x"
type textarea "Está a ocorrer uma falha no acesso ao serviço externo - o"
type textarea "x"
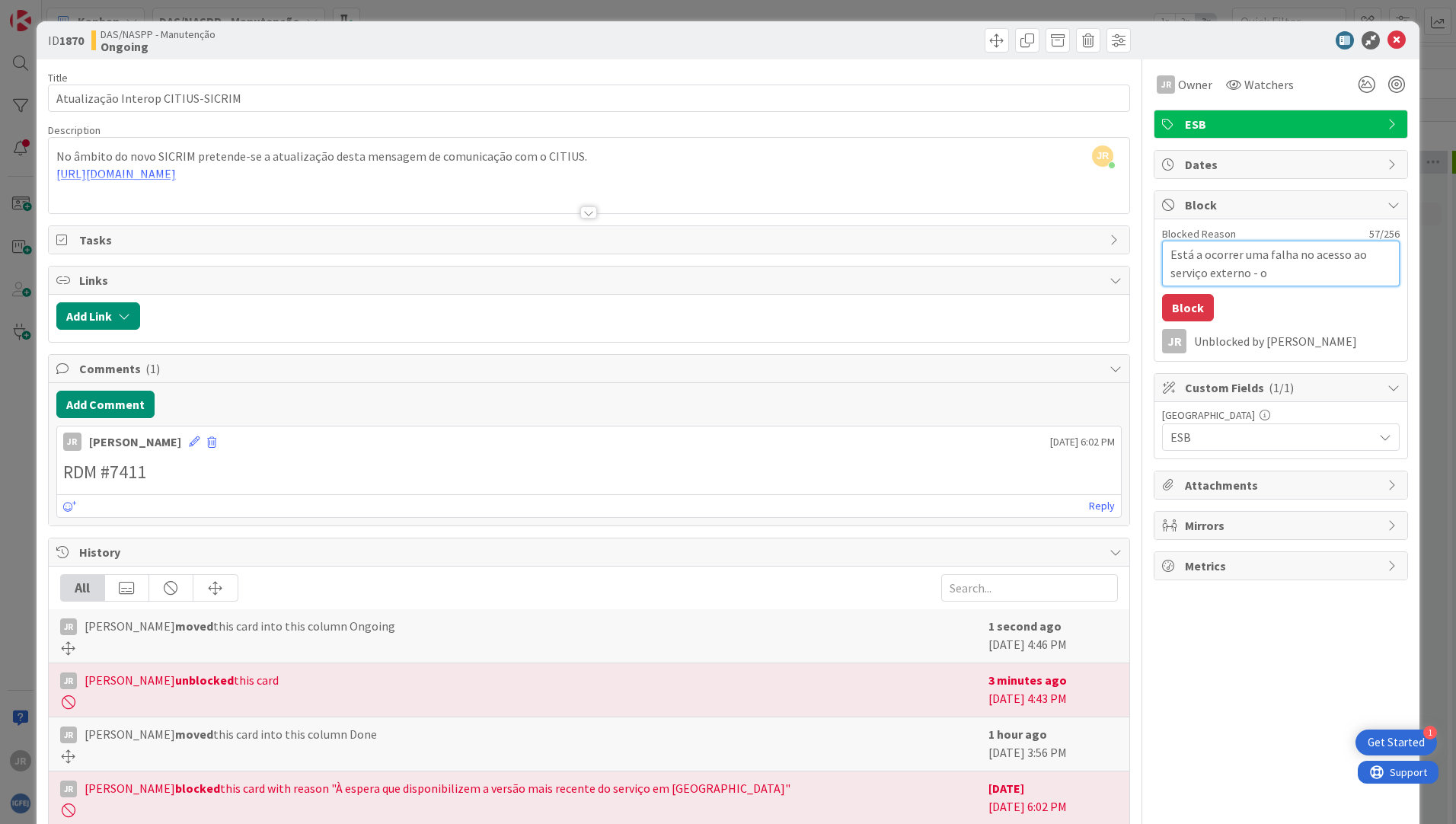
type textarea "Está a ocorrer uma falha no acesso ao serviço externo - ob"
type textarea "x"
type textarea "Está a ocorrer uma falha no acesso ao serviço externo - obt"
type textarea "x"
type textarea "Está a ocorrer uma falha no acesso ao serviço externo - obte"
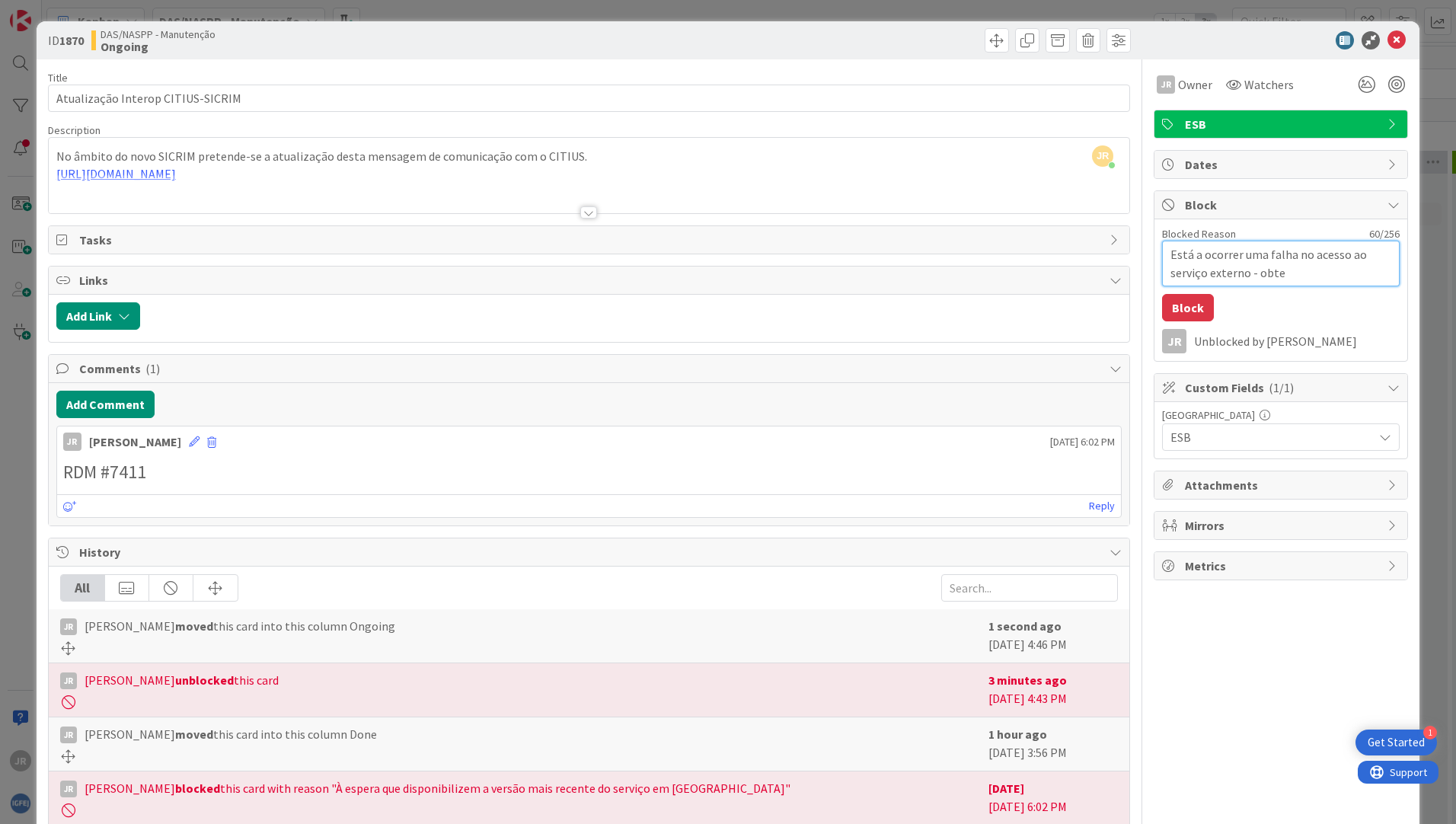
type textarea "x"
type textarea "Está a ocorrer uma falha no acesso ao serviço externo - obtem"
type textarea "x"
type textarea "Está a ocorrer uma falha no acesso ao serviço externo - obtemo"
type textarea "x"
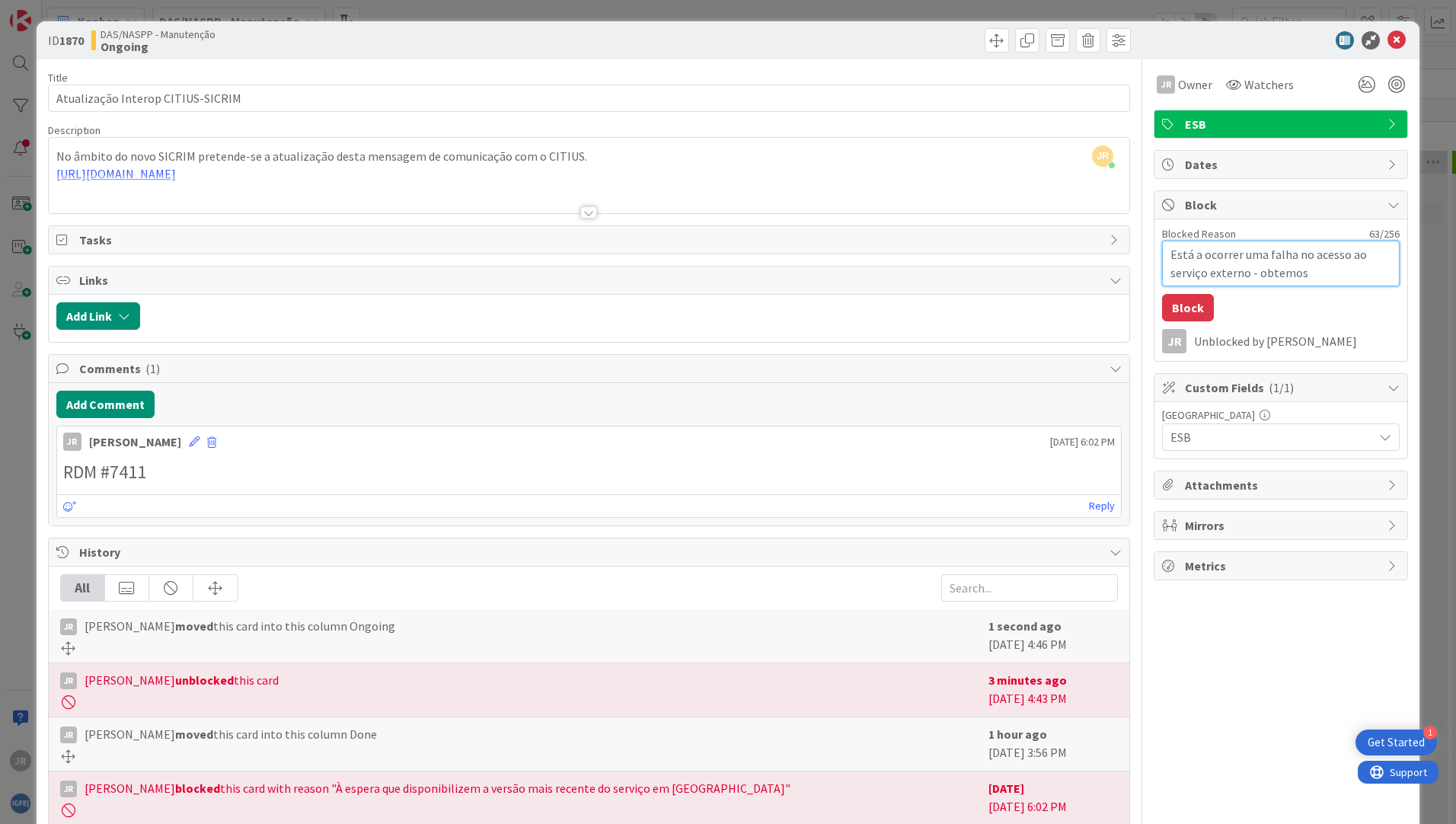
type textarea "Está a ocorrer uma falha no acesso ao serviço externo - obtemos"
type textarea "x"
type textarea "Está a ocorrer uma falha no acesso ao serviço externo - obtemos u"
type textarea "x"
type textarea "Está a ocorrer uma falha no acesso ao serviço externo - obtemos um"
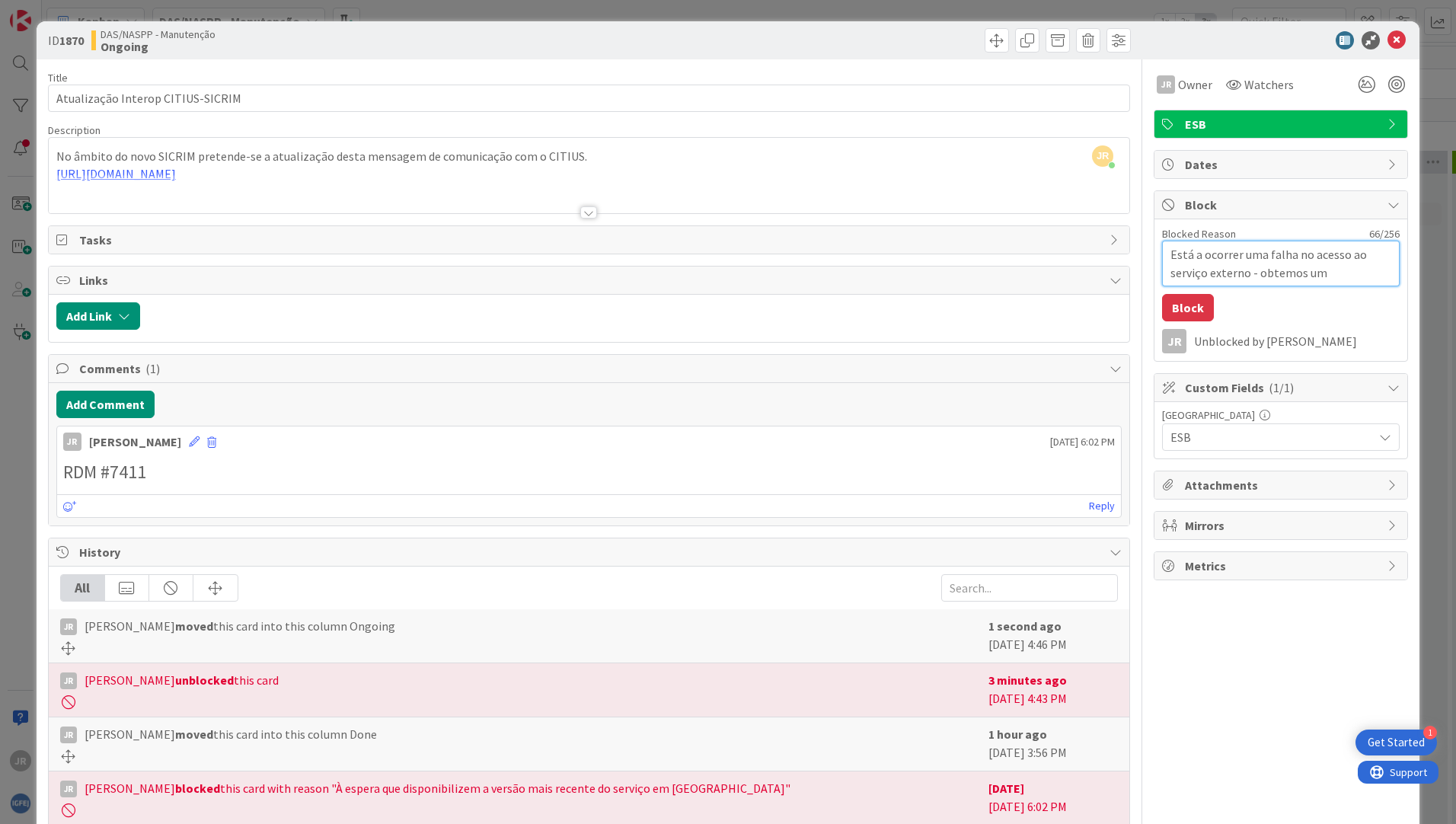
type textarea "x"
type textarea "Está a ocorrer uma falha no acesso ao serviço externo - obtemos um"
type textarea "x"
type textarea "Está a ocorrer uma falha no acesso ao serviço externo - obtemos um ""
type textarea "x"
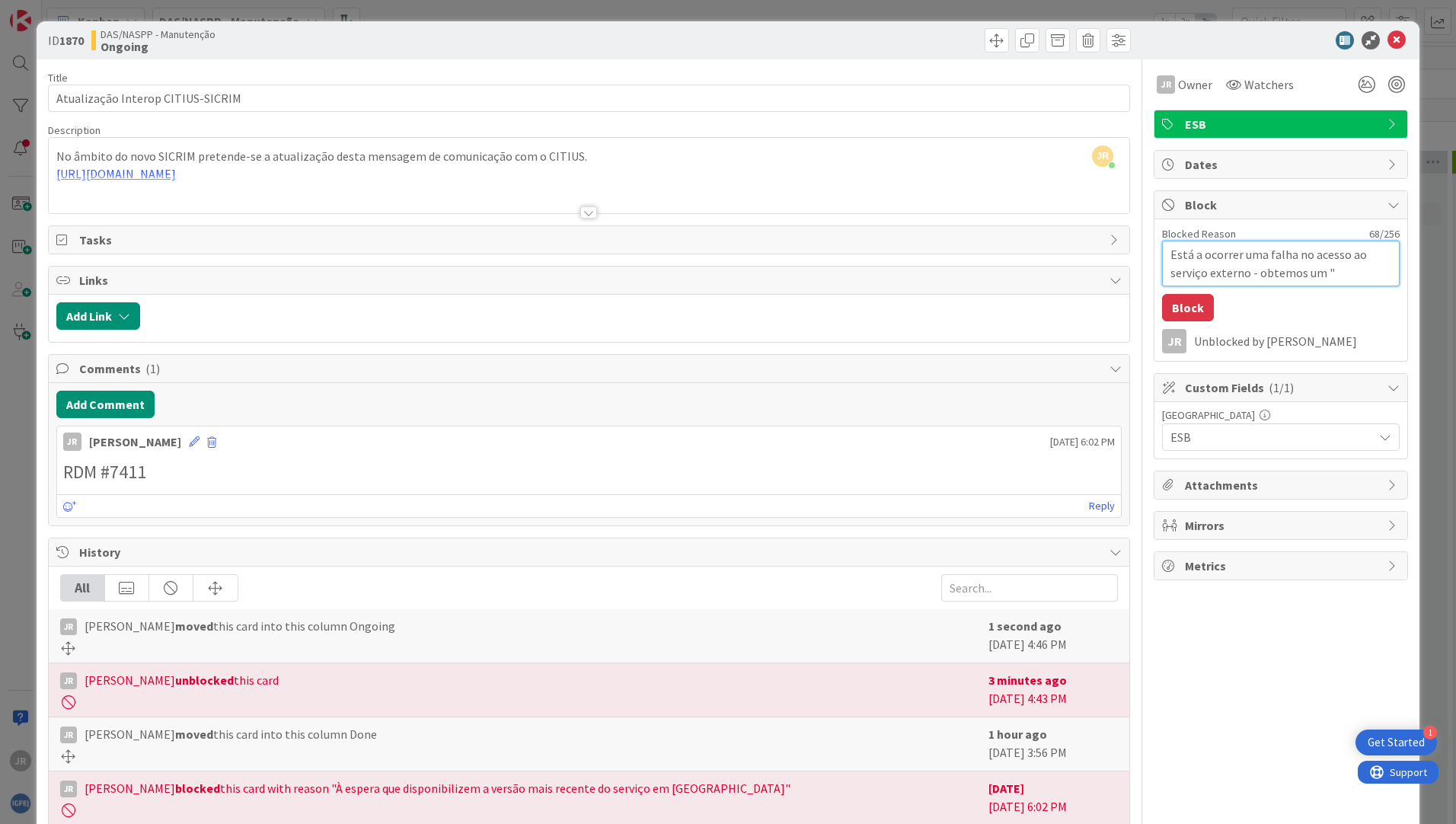
type textarea "Está a ocorrer uma falha no acesso ao serviço externo - obtemos um "C"
type textarea "x"
type textarea "Está a ocorrer uma falha no acesso ao serviço externo - obtemos um "Co"
type textarea "x"
type textarea "Está a ocorrer uma falha no acesso ao serviço externo - obtemos um "Con"
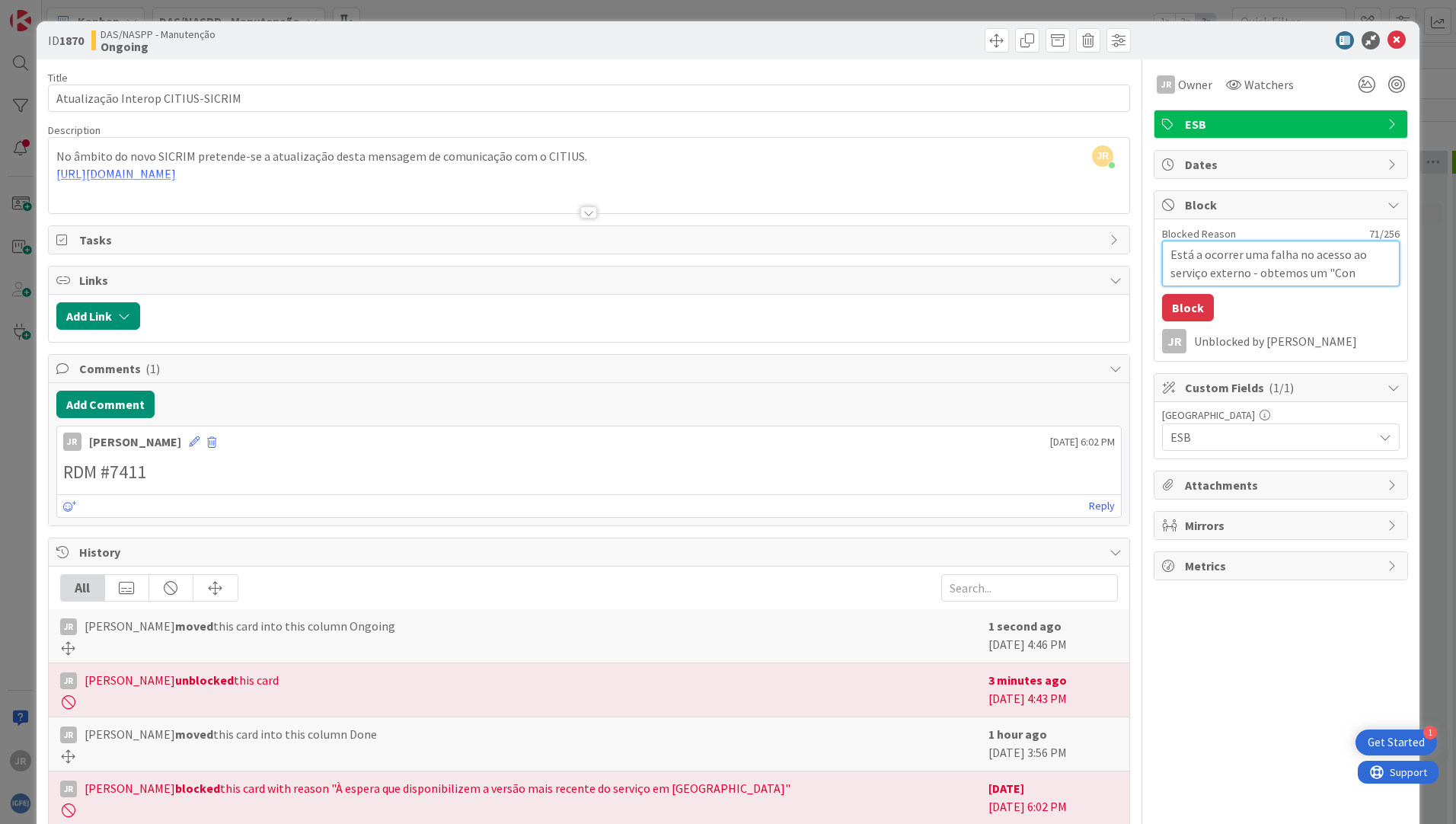
type textarea "x"
type textarea "Está a ocorrer uma falha no acesso ao serviço externo - obtemos um "Conn"
type textarea "x"
type textarea "Está a ocorrer uma falha no acesso ao serviço externo - obtemos um "Conne"
type textarea "x"
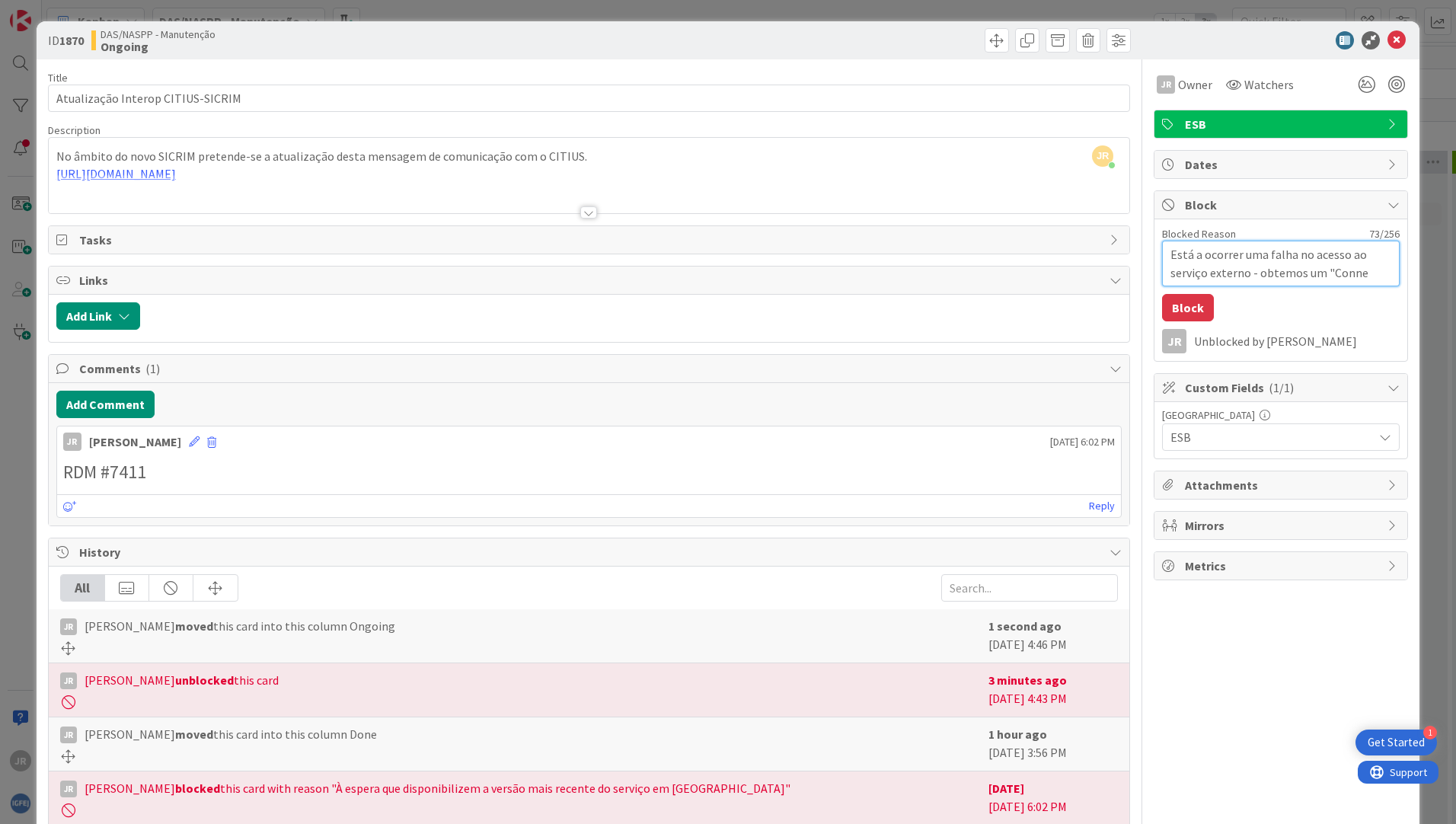
type textarea "Está a ocorrer uma falha no acesso ao serviço externo - obtemos um "Connec"
type textarea "x"
type textarea "Está a ocorrer uma falha no acesso ao serviço externo - obtemos um "Connect"
type textarea "x"
type textarea "Está a ocorrer uma falha no acesso ao serviço externo - obtemos um "Connectio"
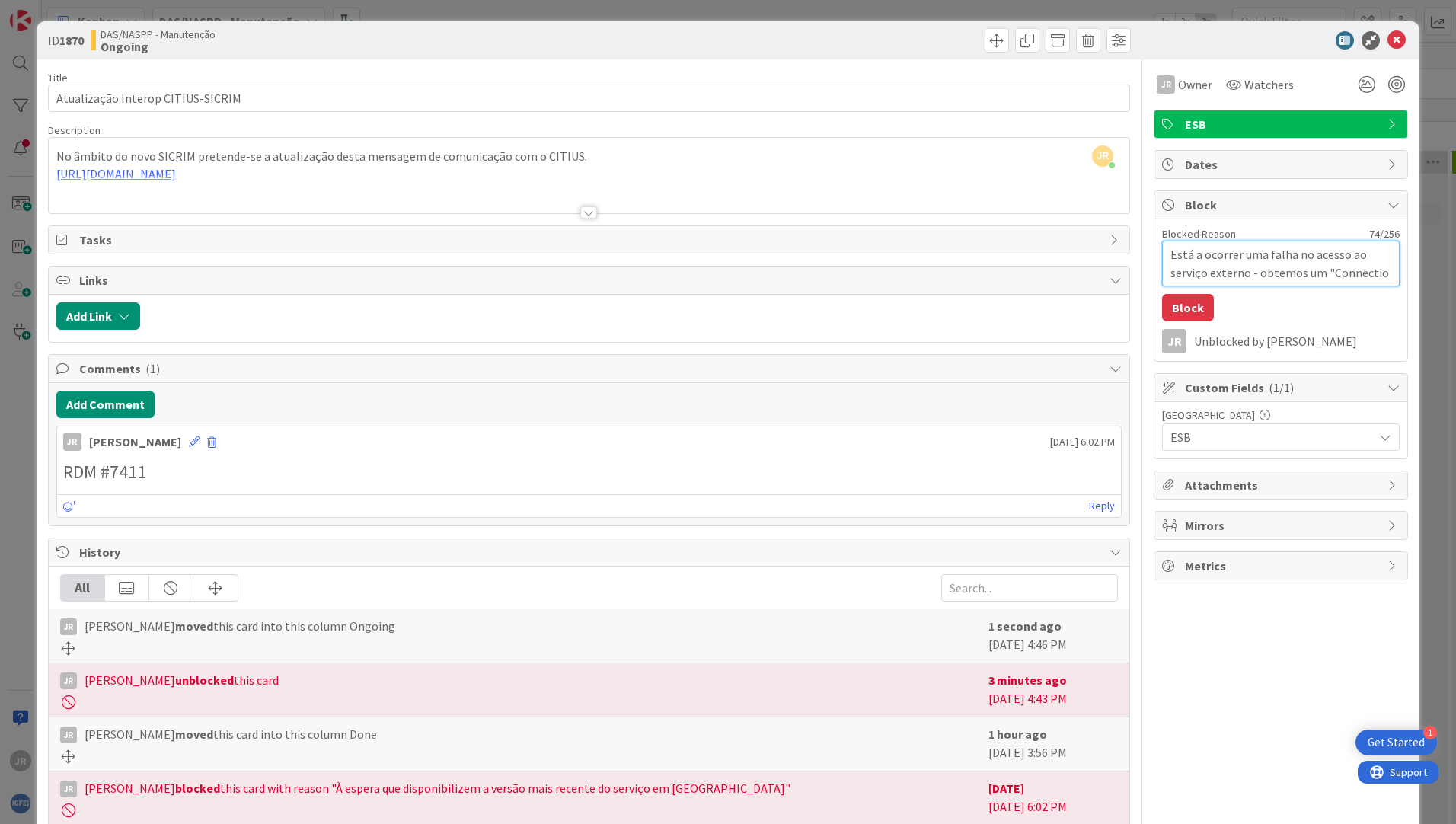
type textarea "x"
type textarea "Está a ocorrer uma falha no acesso ao serviço externo - obtemos um "Connection"
type textarea "x"
type textarea "Está a ocorrer uma falha no acesso ao serviço externo - obtemos um "Connection"
type textarea "x"
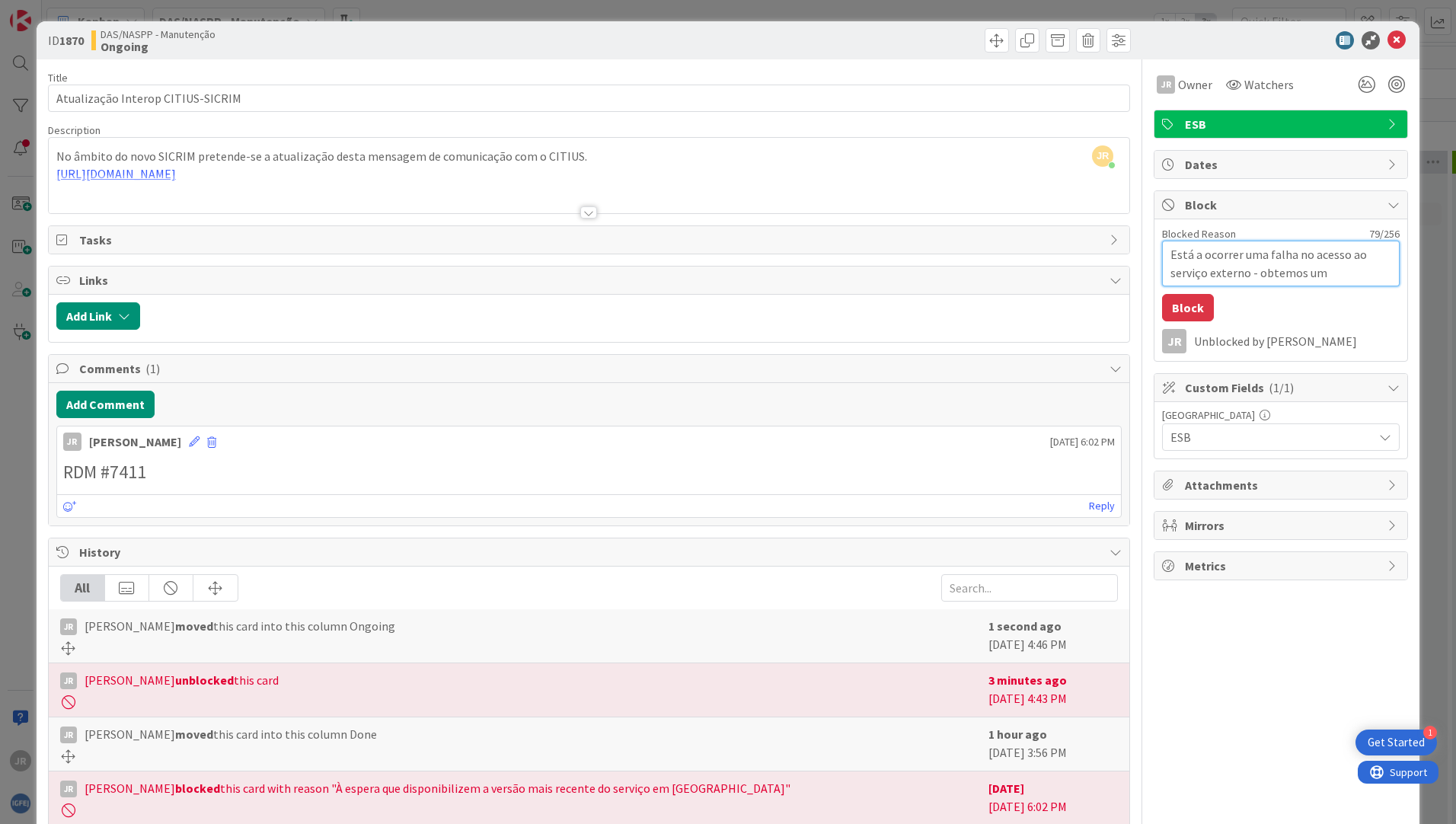
type textarea "Está a ocorrer uma falha no acesso ao serviço externo - obtemos um "Connection t"
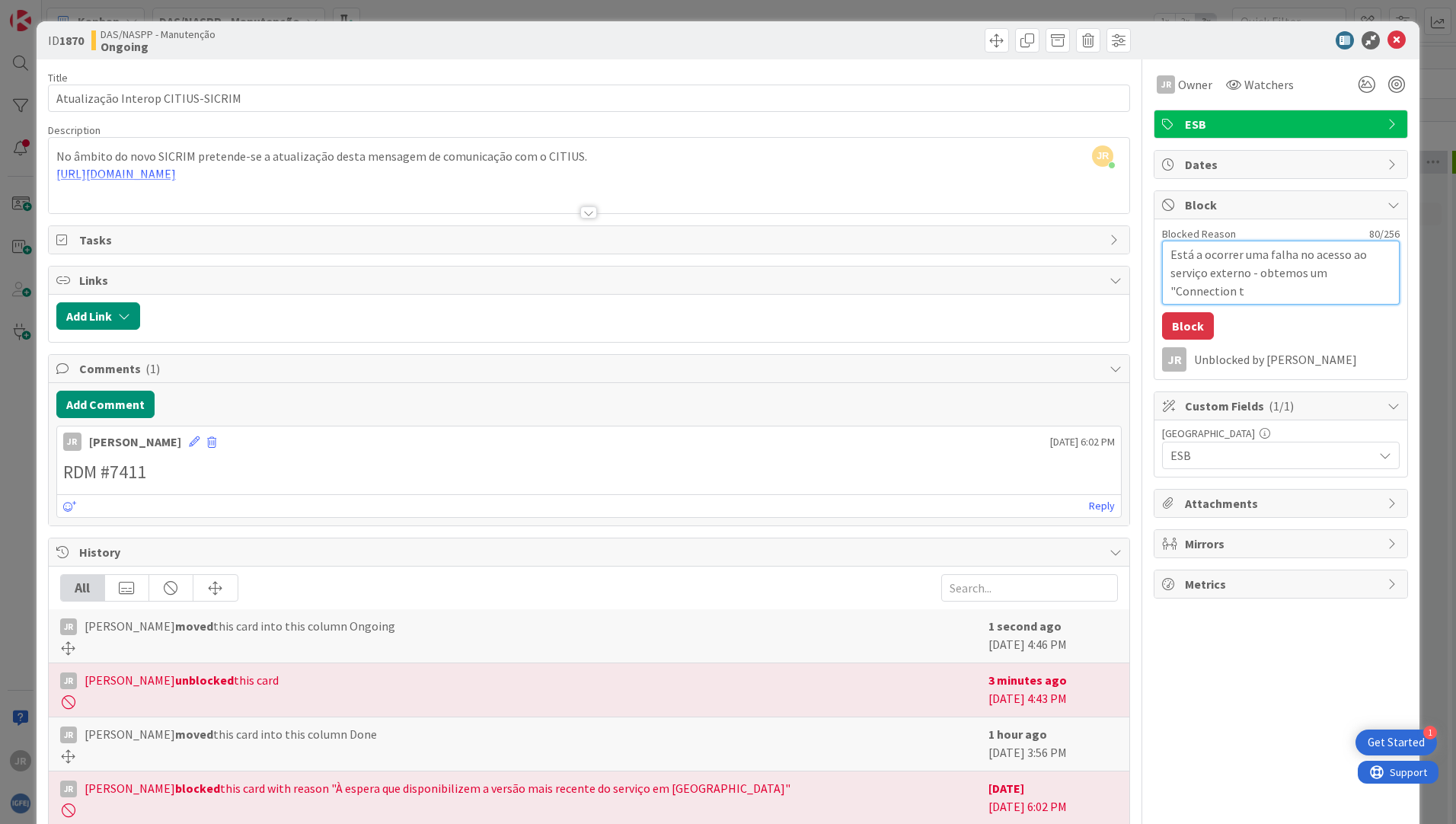
type textarea "x"
type textarea "Está a ocorrer uma falha no acesso ao serviço externo - obtemos um "Connection …"
type textarea "x"
type textarea "Está a ocorrer uma falha no acesso ao serviço externo - obtemos um "Connection …"
type textarea "x"
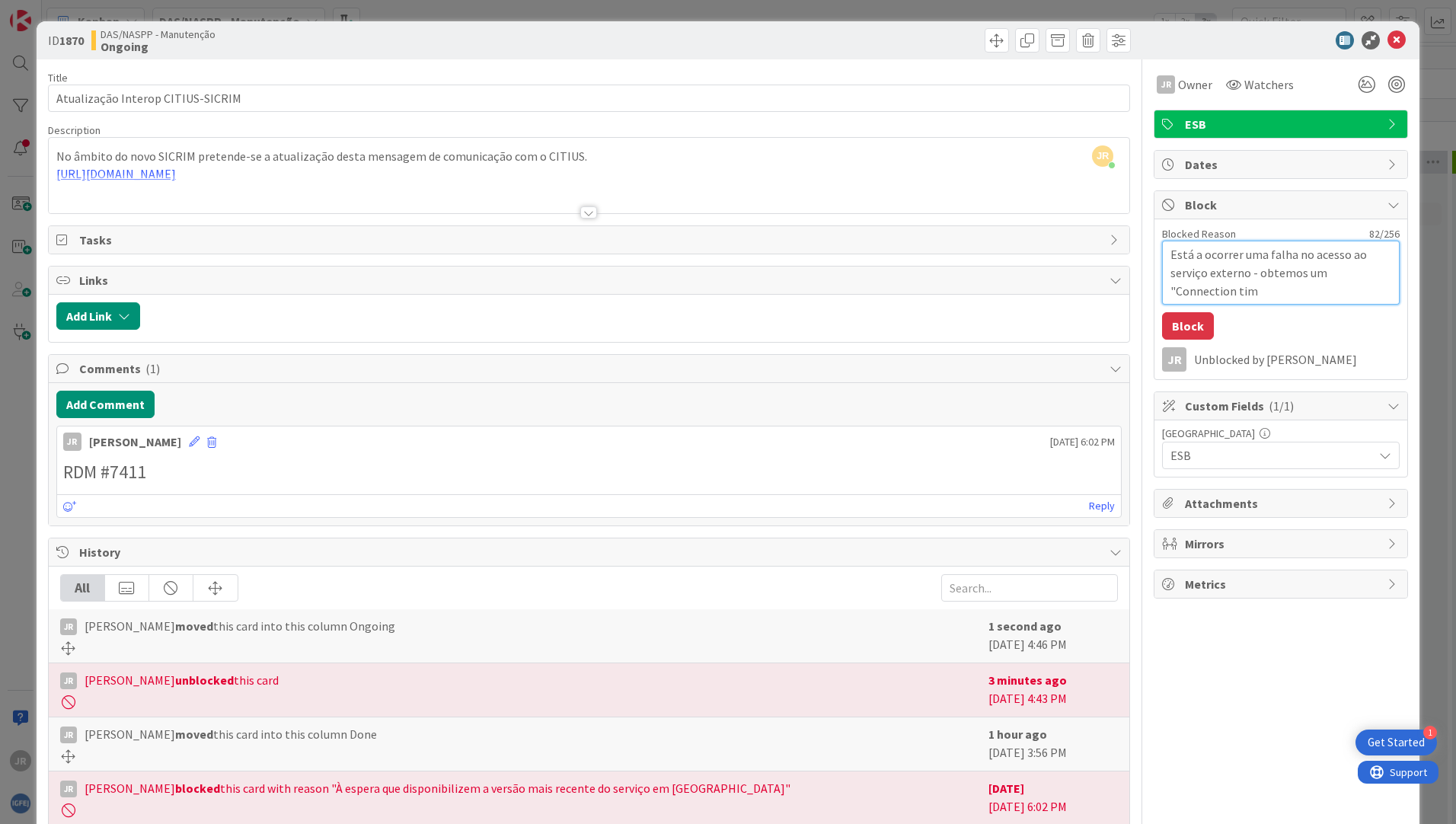
type textarea "Está a ocorrer uma falha no acesso ao serviço externo - obtemos um "Connection …"
type textarea "x"
type textarea "Está a ocorrer uma falha no acesso ao serviço externo - obtemos um "Connection …"
type textarea "x"
type textarea "Está a ocorrer uma falha no acesso ao serviço externo - obtemos um "Connection …"
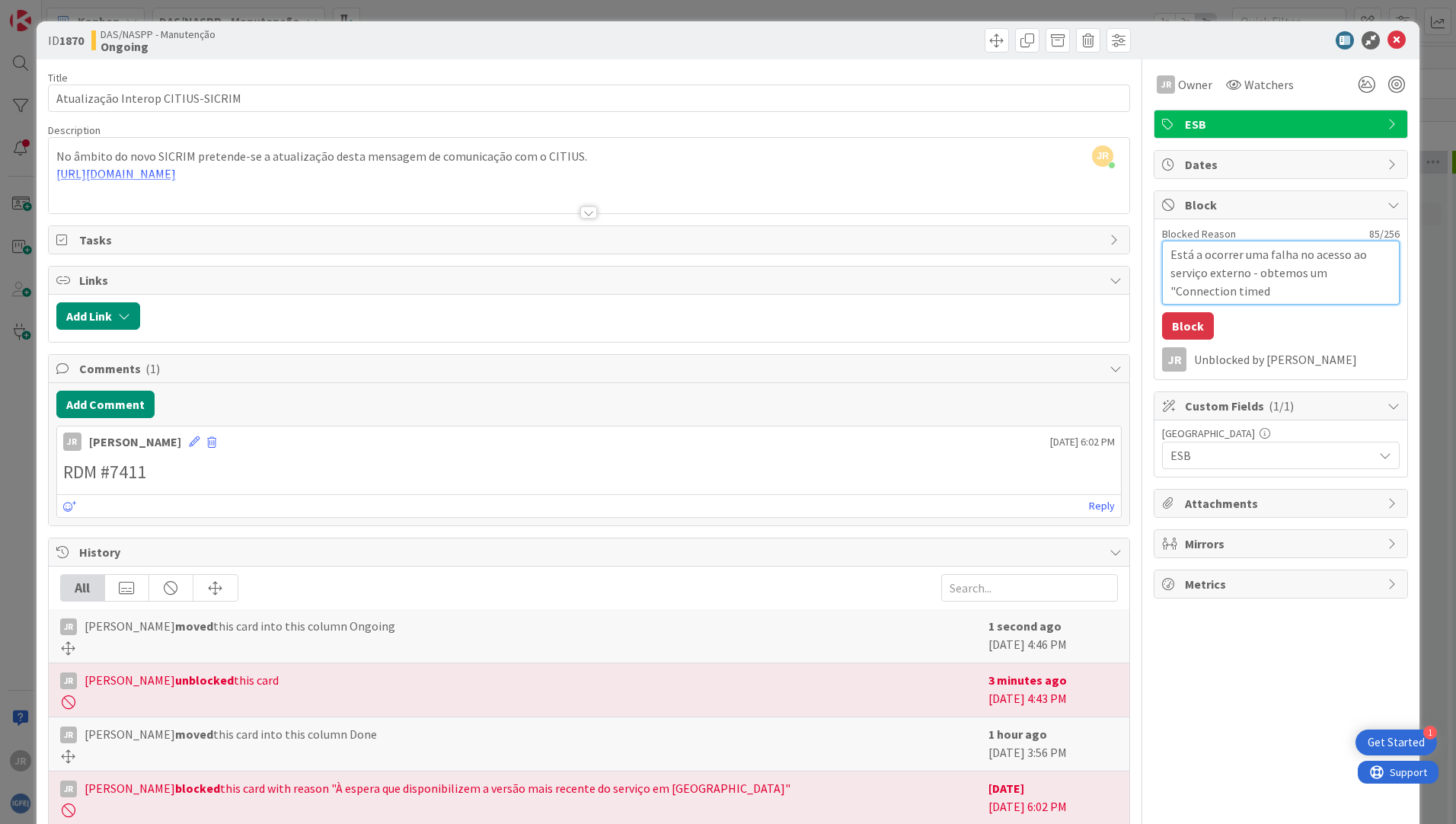
type textarea "x"
type textarea "Está a ocorrer uma falha no acesso ao serviço externo - obtemos um "Connection …"
type textarea "x"
type textarea "Está a ocorrer uma falha no acesso ao serviço externo - obtemos um "Connection …"
type textarea "x"
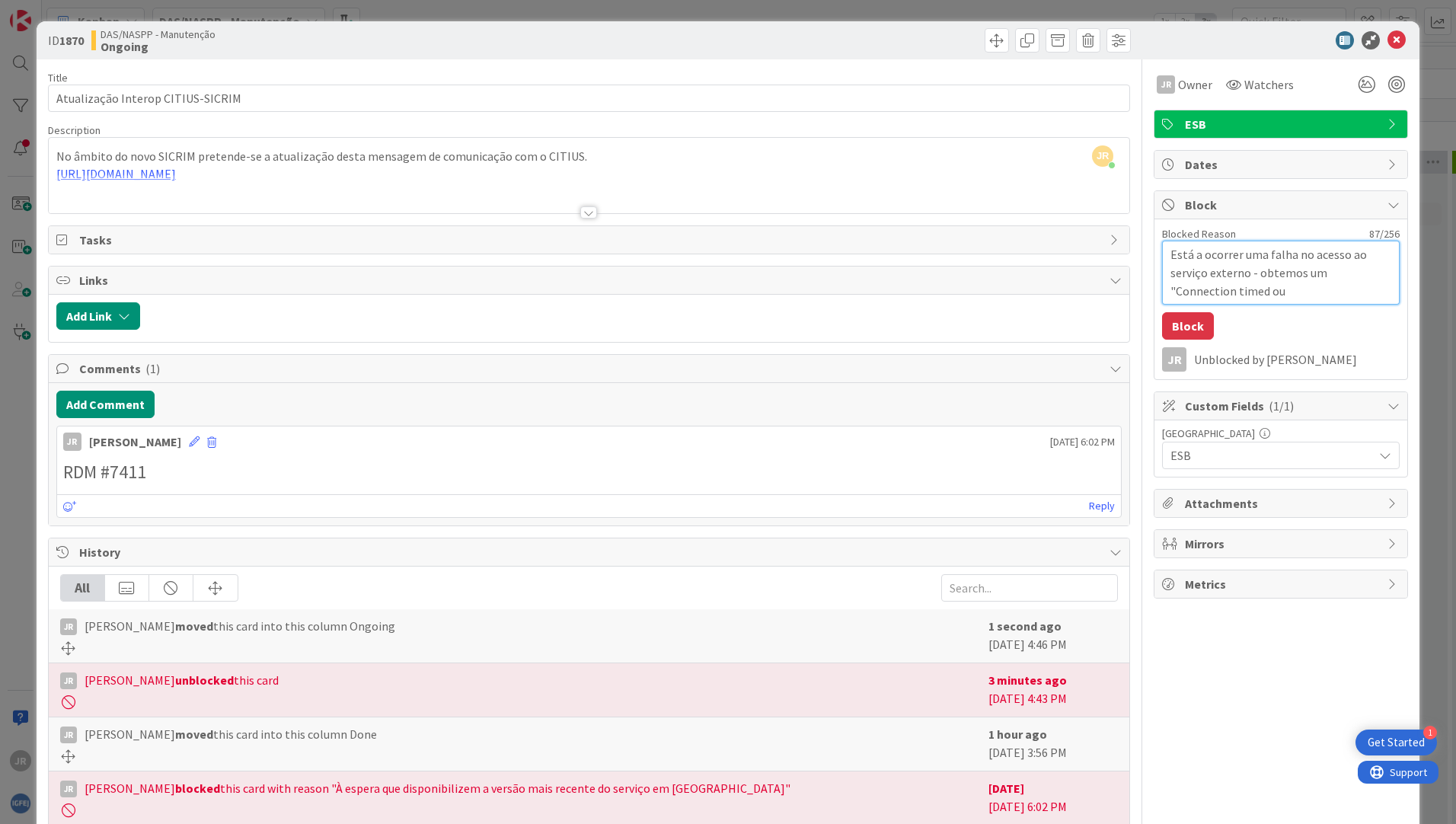
type textarea "Está a ocorrer uma falha no acesso ao serviço externo - obtemos um "Connection …"
type textarea "x"
type textarea "Está a ocorrer uma falha no acesso ao serviço externo - obtemos um "Connection …"
click at [1185, 327] on button "Block" at bounding box center [1187, 326] width 52 height 28
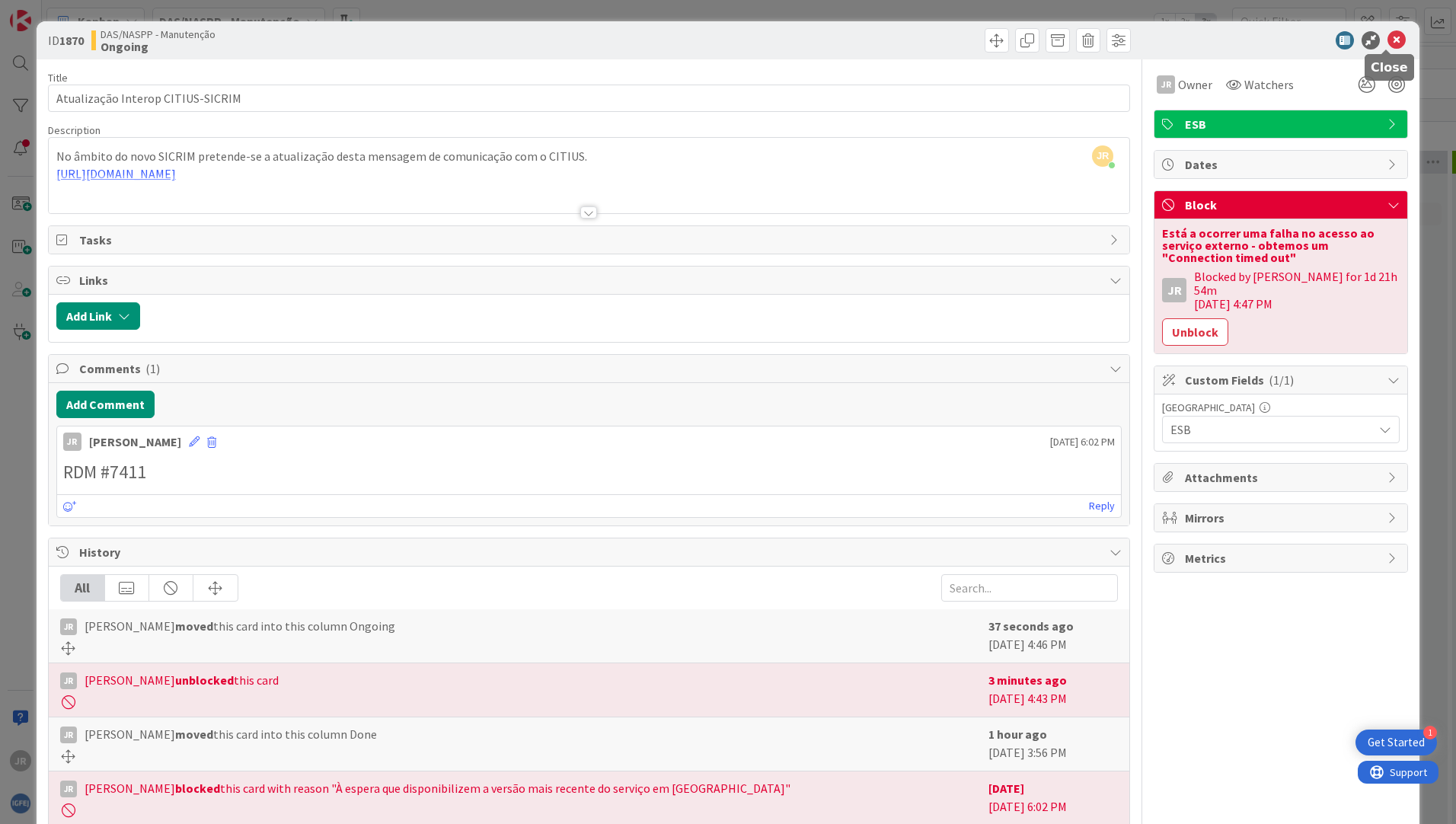
click at [1388, 40] on icon at bounding box center [1396, 40] width 18 height 18
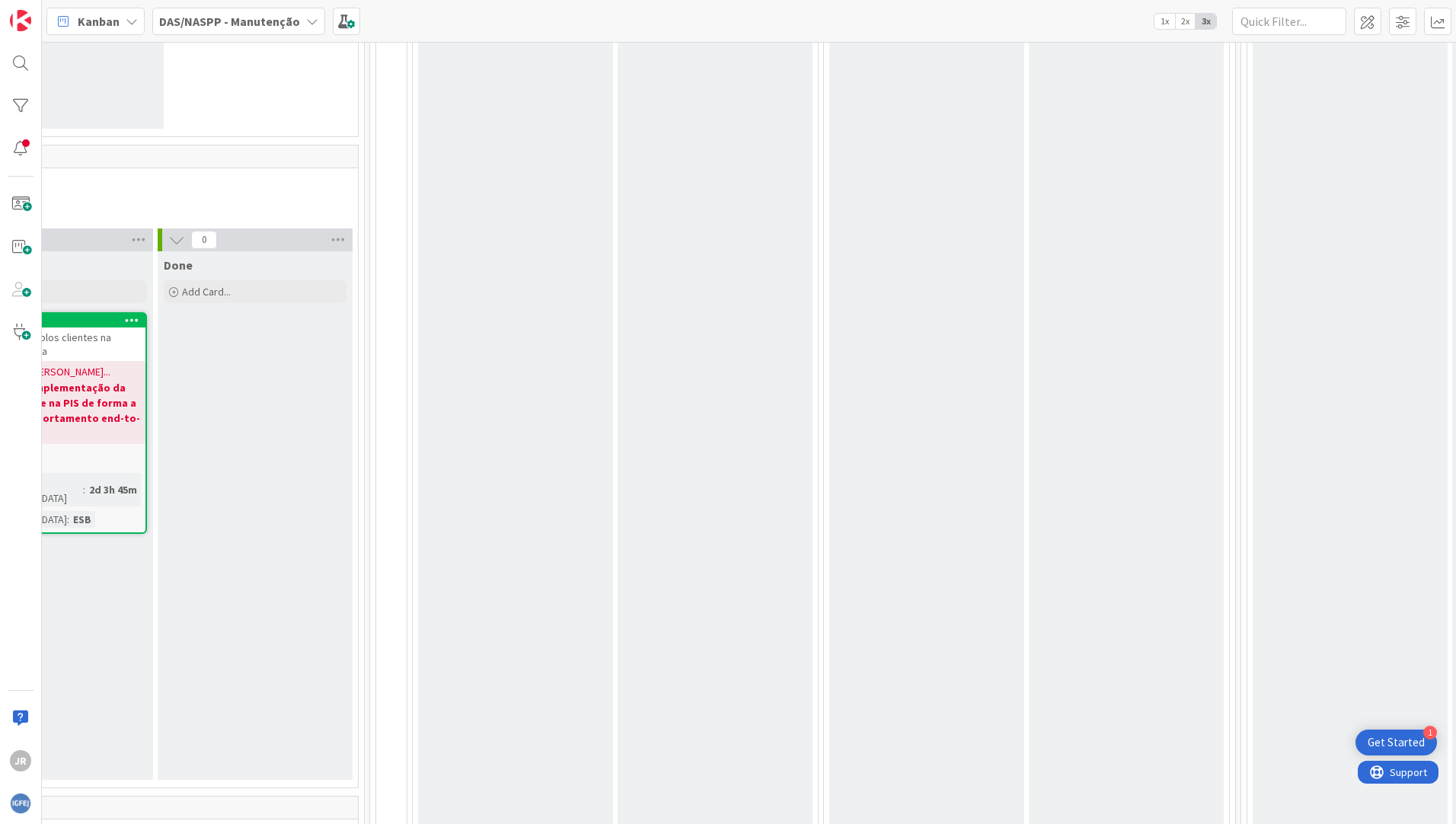
scroll to position [609, 437]
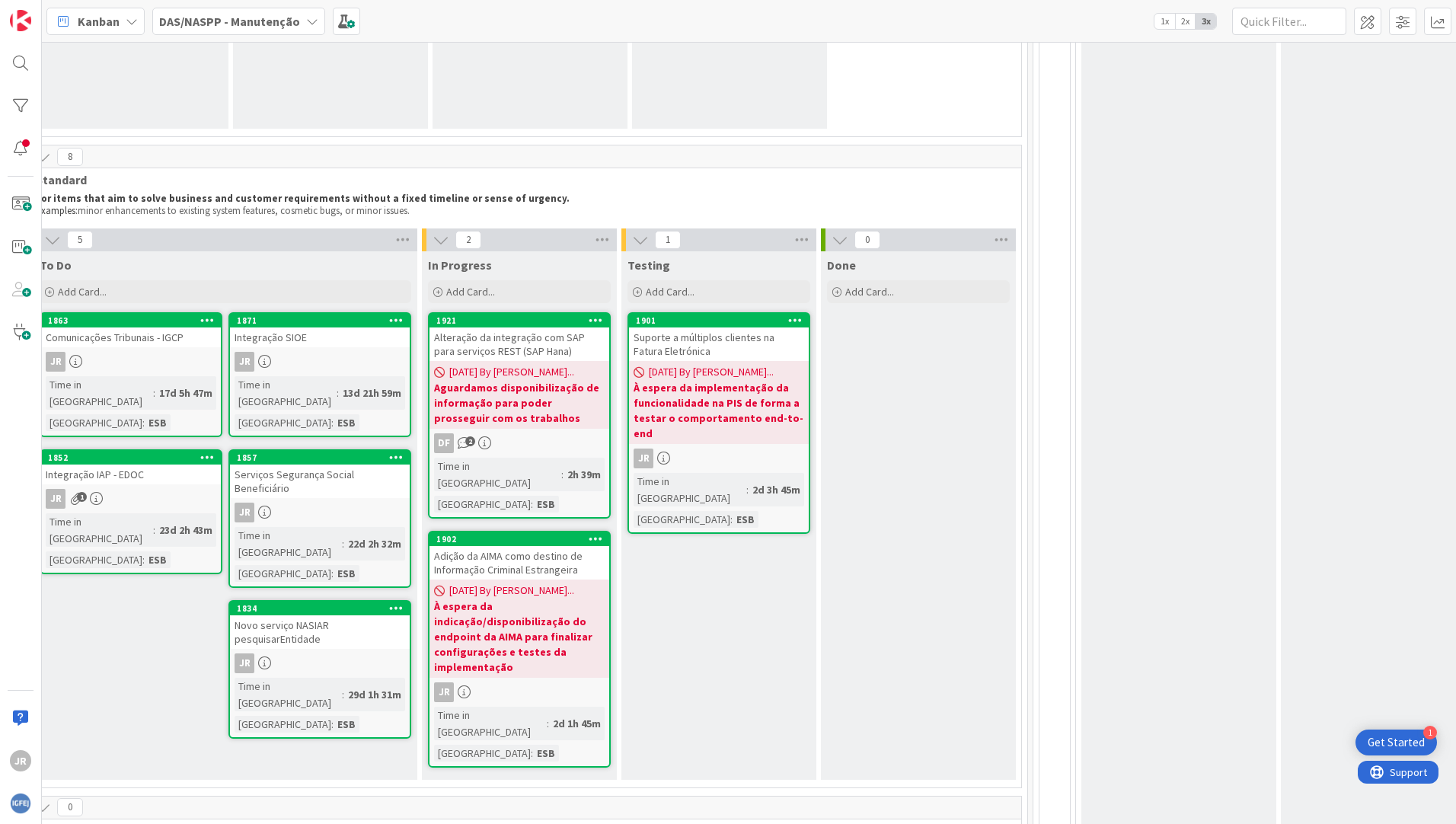
click at [444, 344] on div "Alteração da integração com SAP para serviços REST (SAP Hana)" at bounding box center [518, 344] width 179 height 33
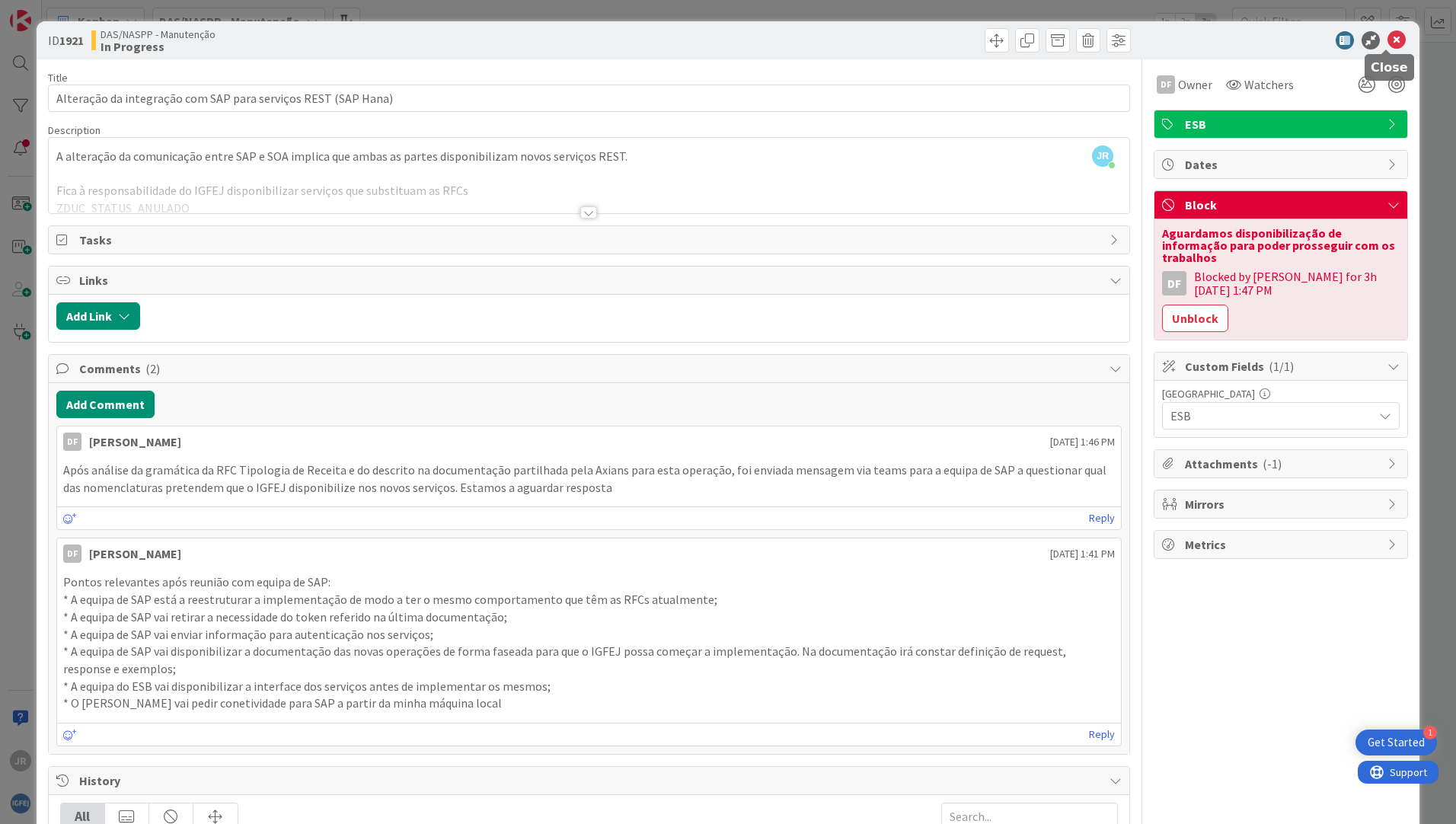
click at [1388, 34] on icon at bounding box center [1396, 40] width 18 height 18
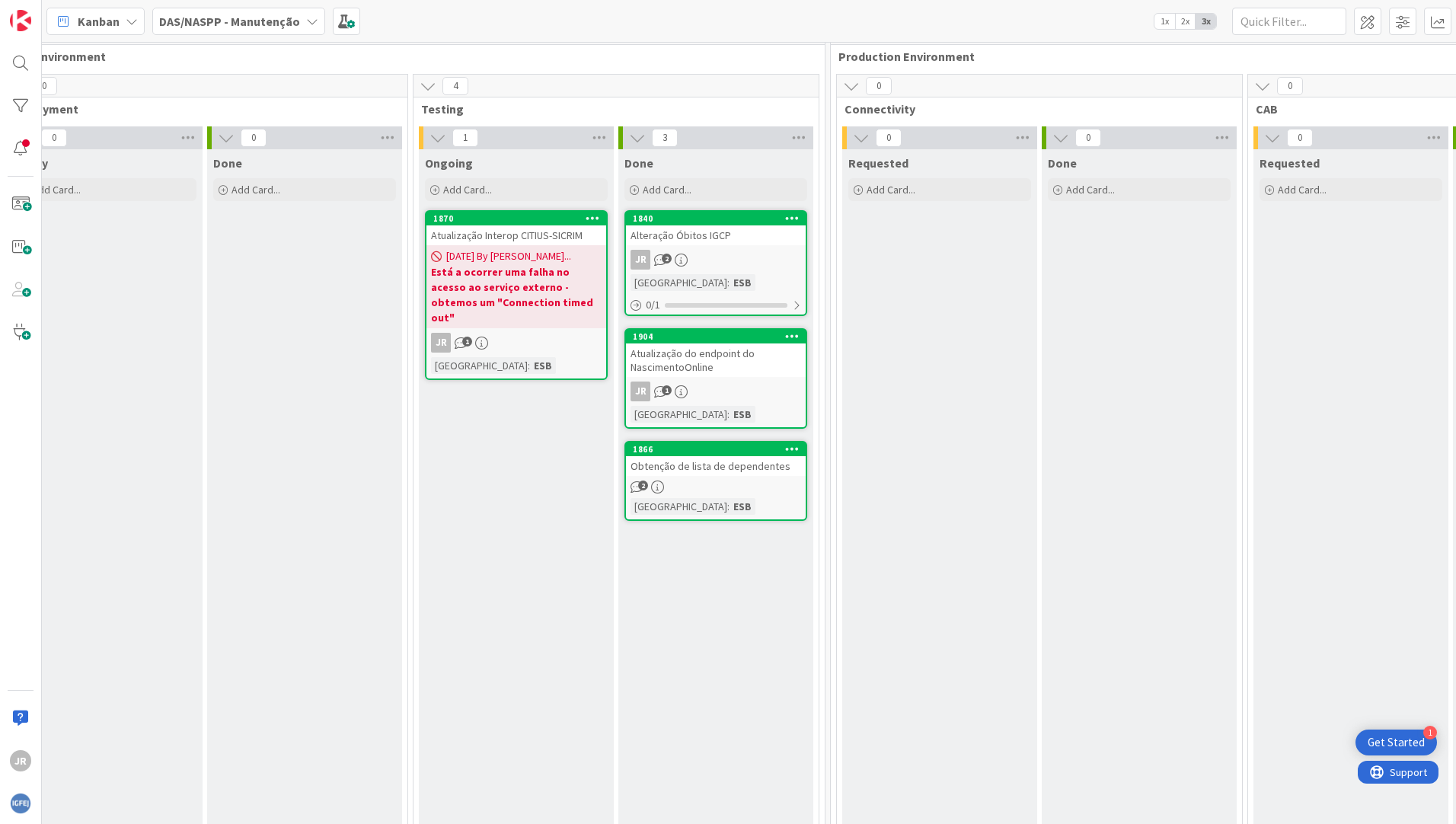
scroll to position [0, 1511]
